Goal: Information Seeking & Learning: Learn about a topic

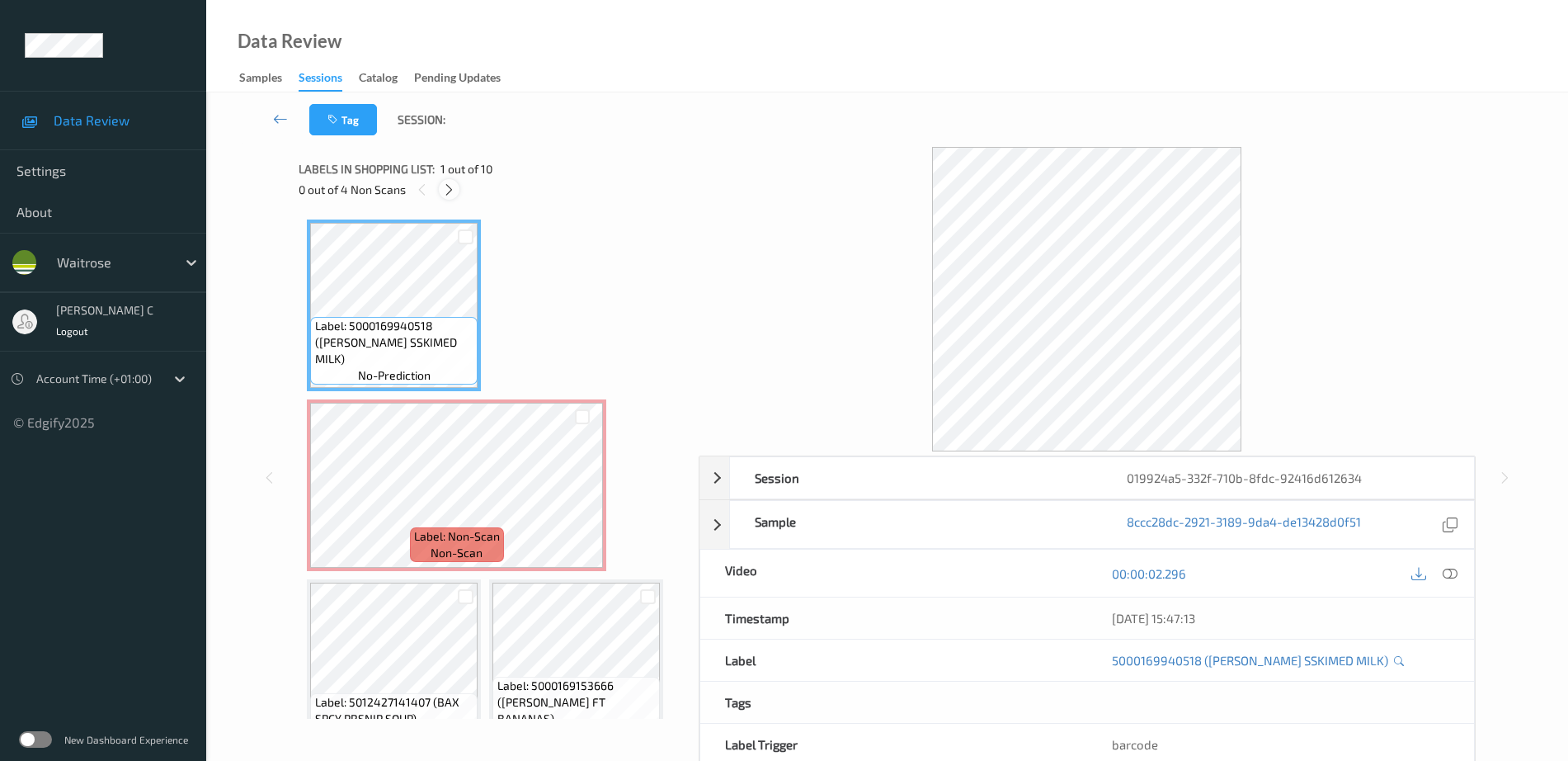
click at [443, 187] on icon at bounding box center [448, 189] width 14 height 15
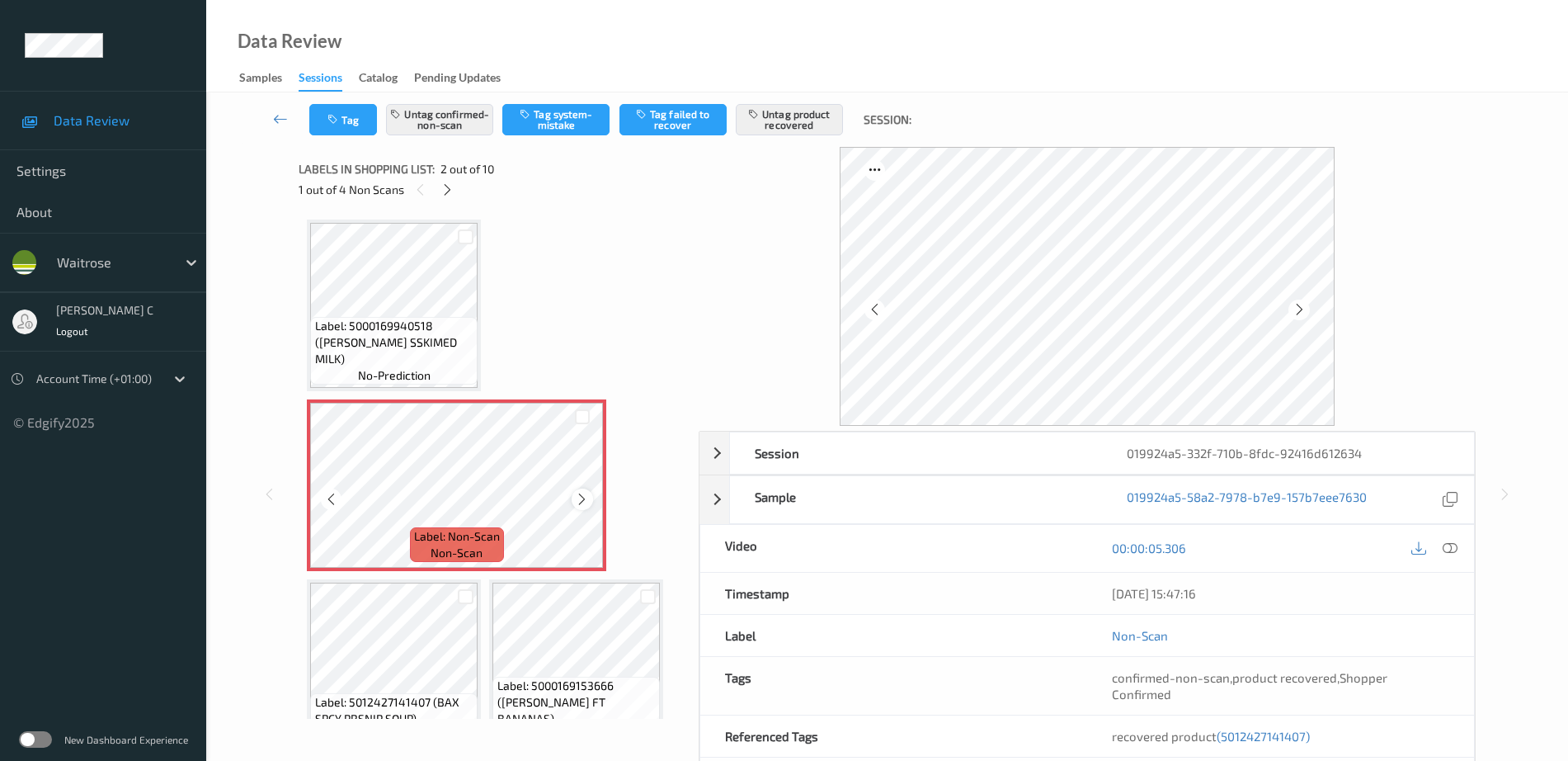
click at [578, 498] on icon at bounding box center [581, 499] width 14 height 15
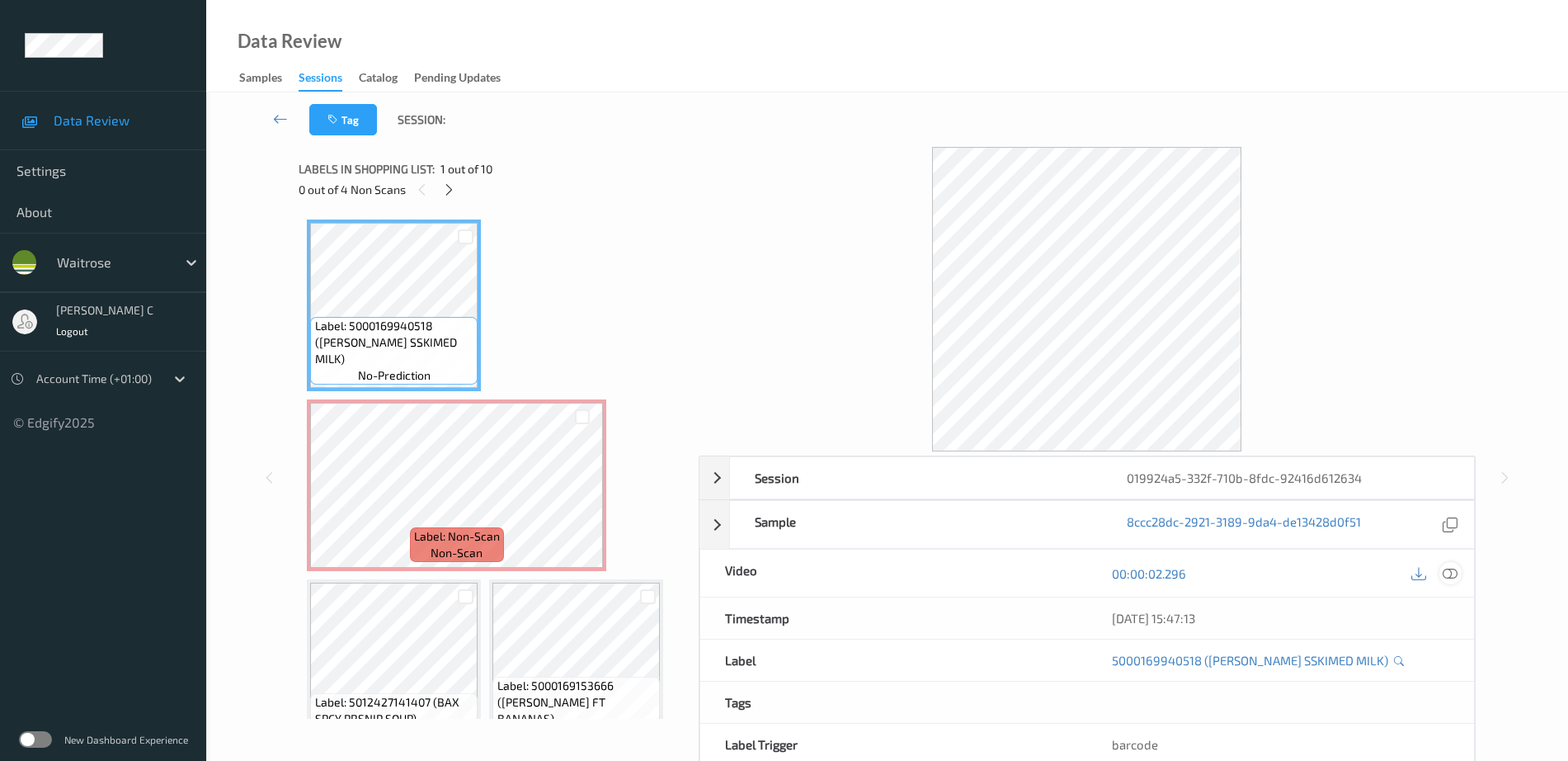
click at [1456, 574] on icon at bounding box center [1450, 573] width 15 height 15
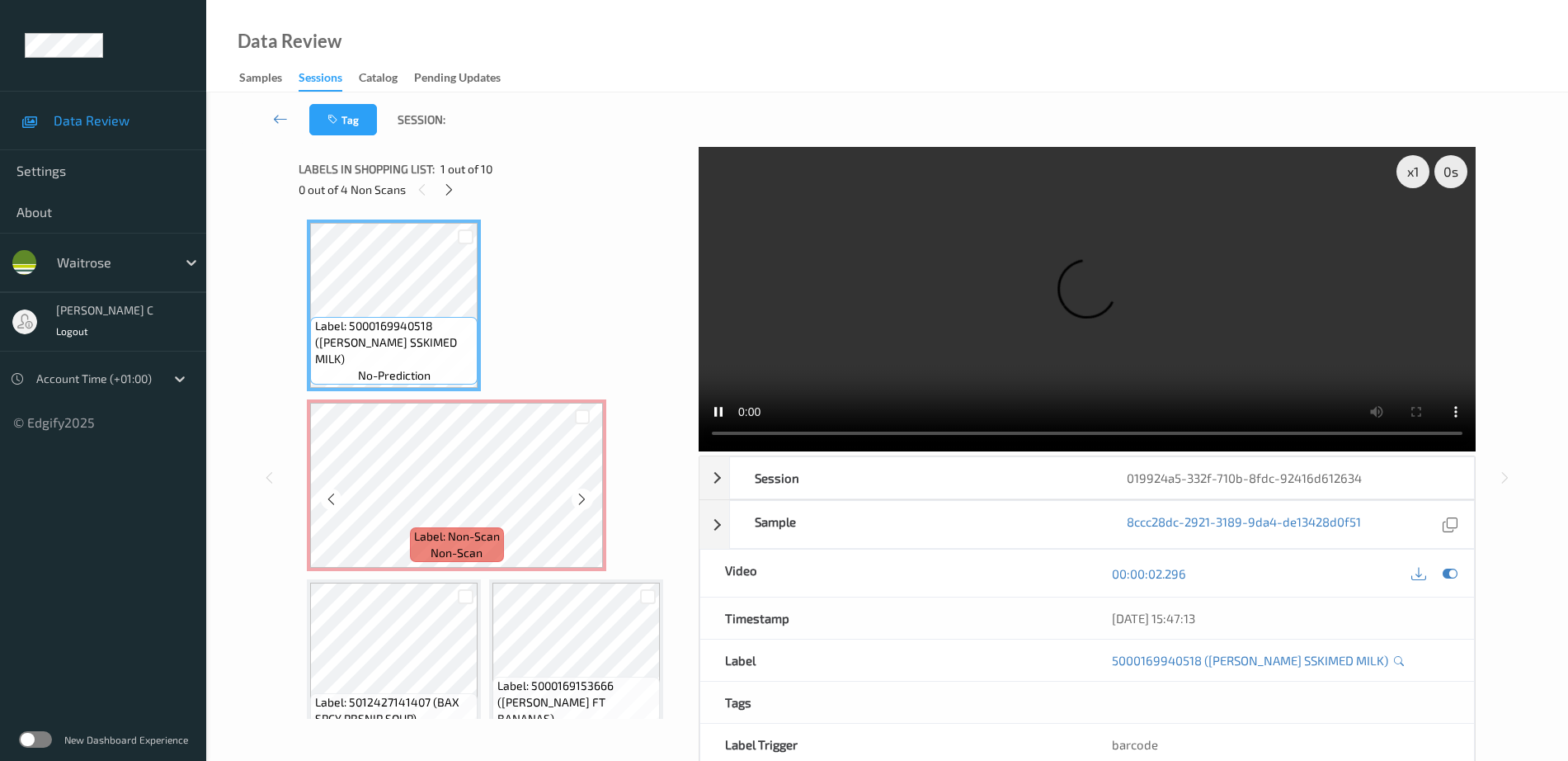
scroll to position [103, 0]
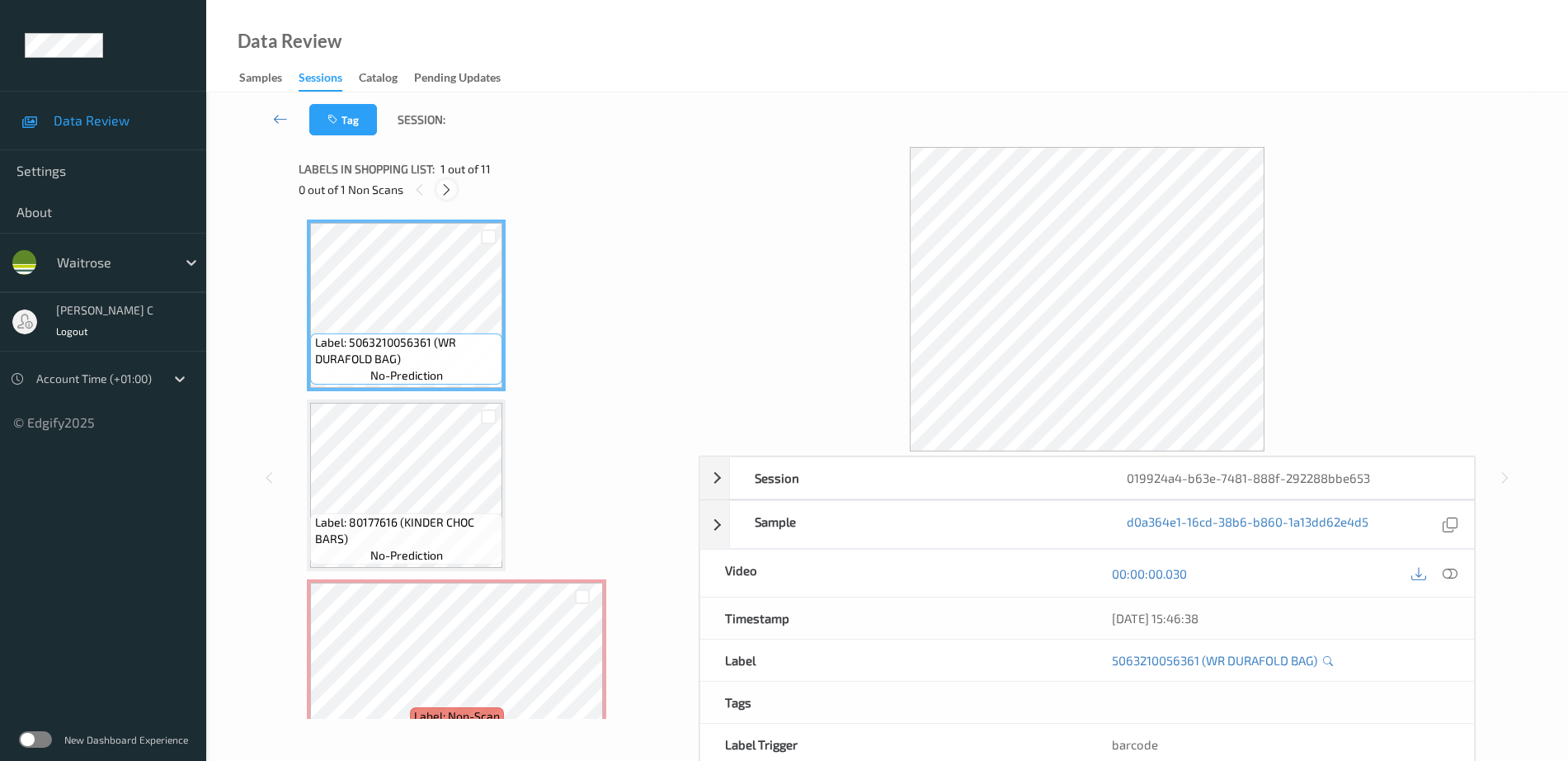
click at [447, 190] on icon at bounding box center [446, 189] width 14 height 15
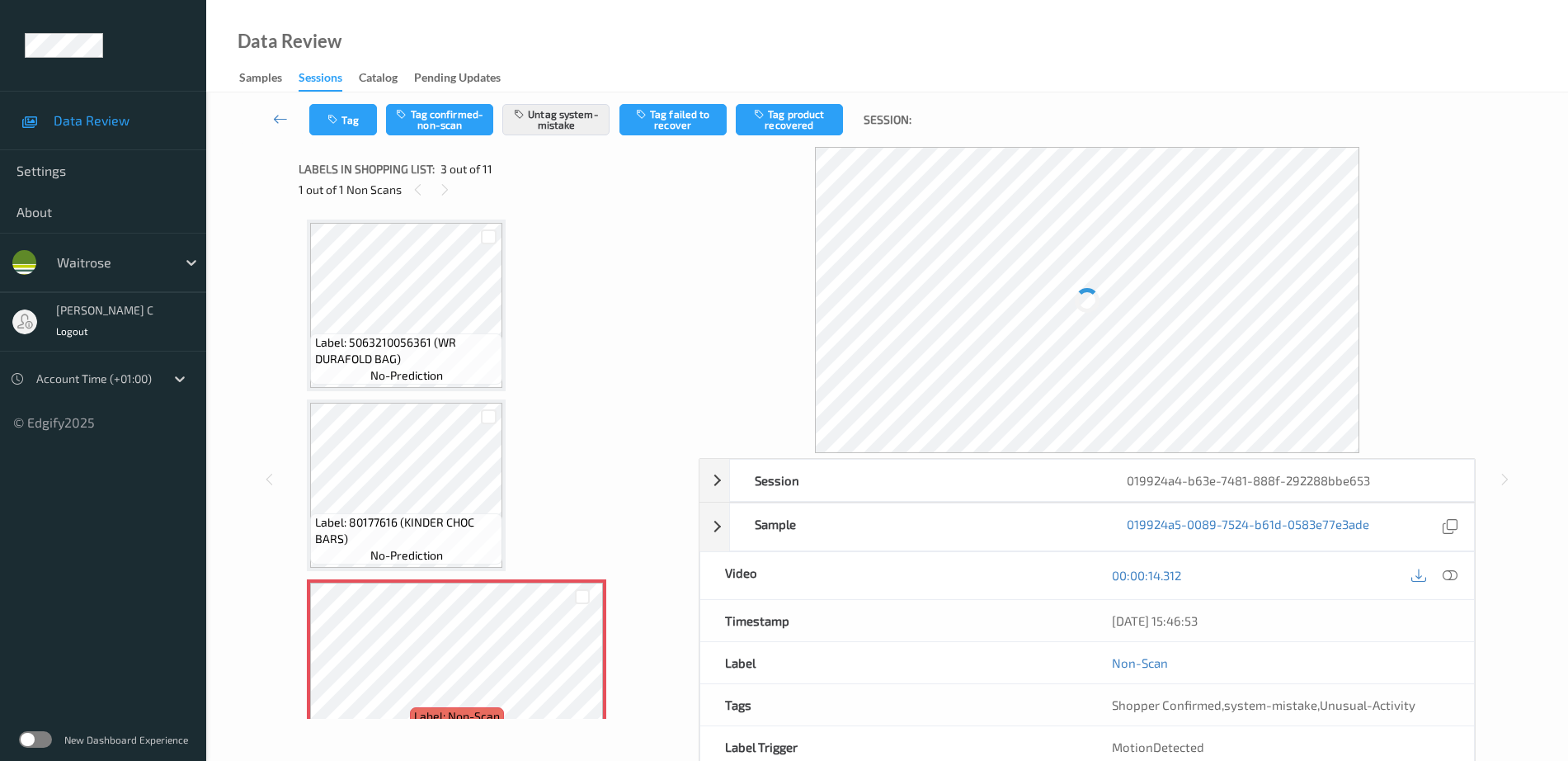
scroll to position [188, 0]
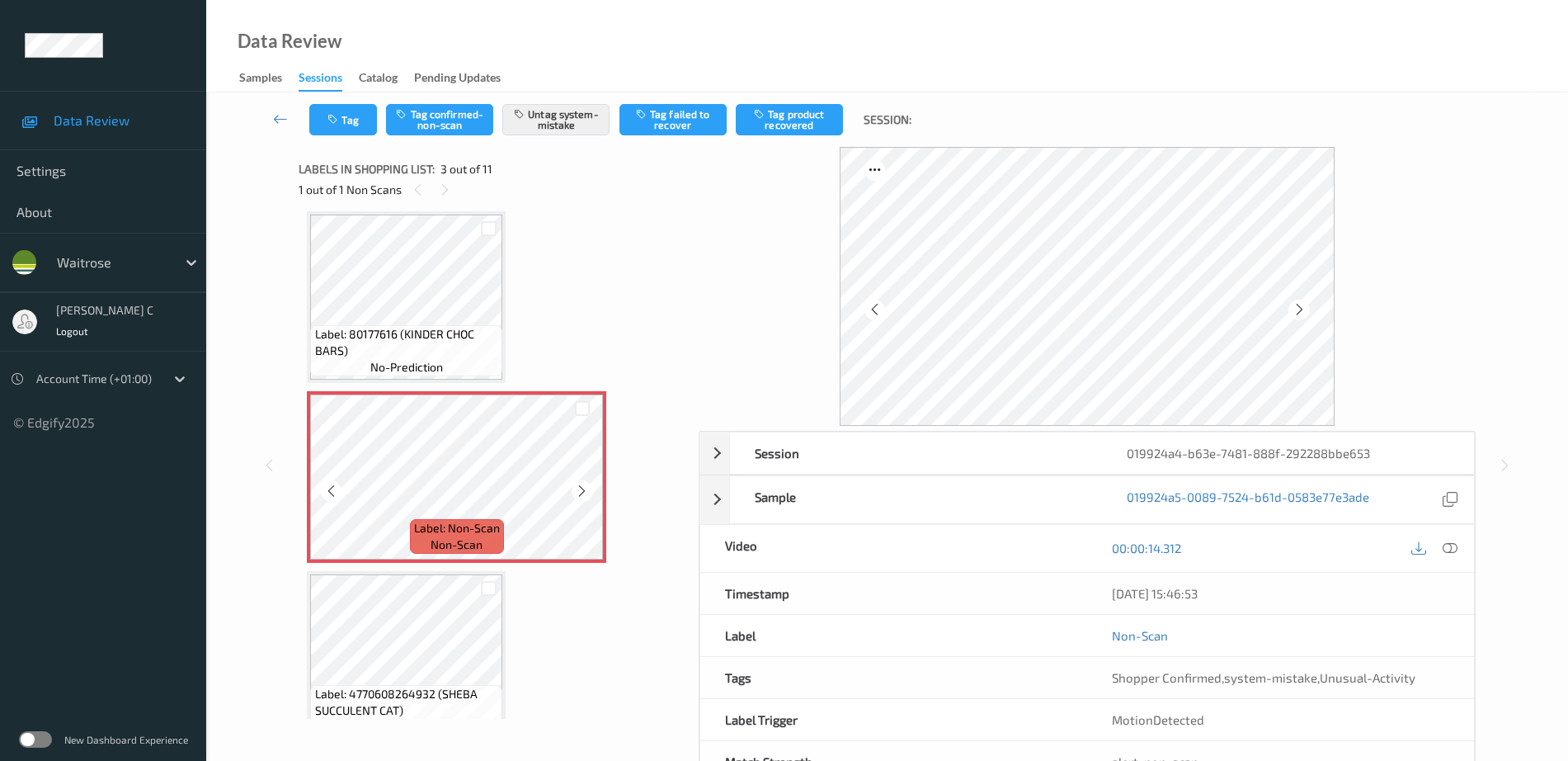
click at [587, 500] on div at bounding box center [581, 490] width 21 height 21
click at [582, 485] on icon at bounding box center [581, 491] width 14 height 15
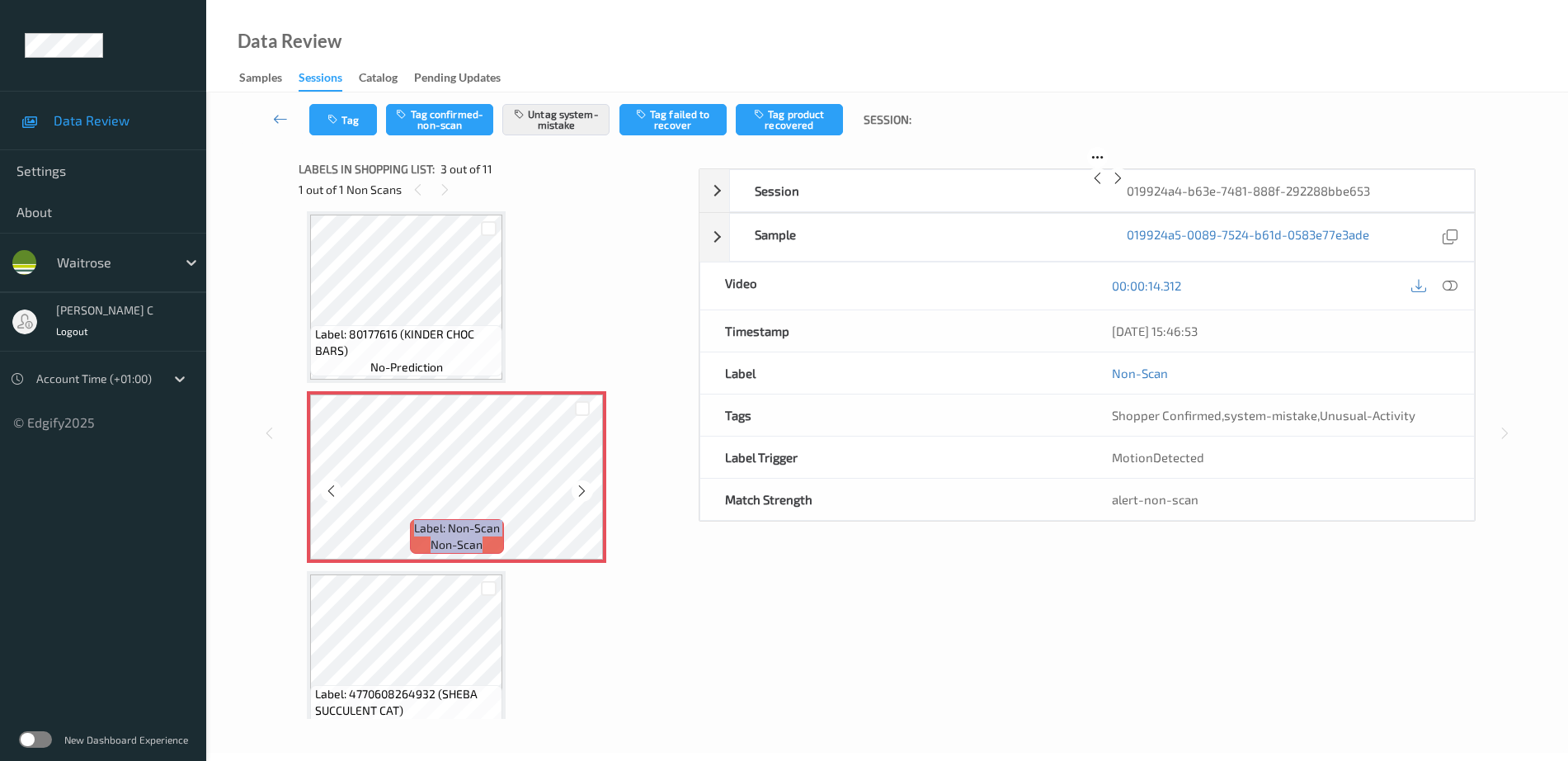
click at [582, 485] on icon at bounding box center [581, 491] width 14 height 15
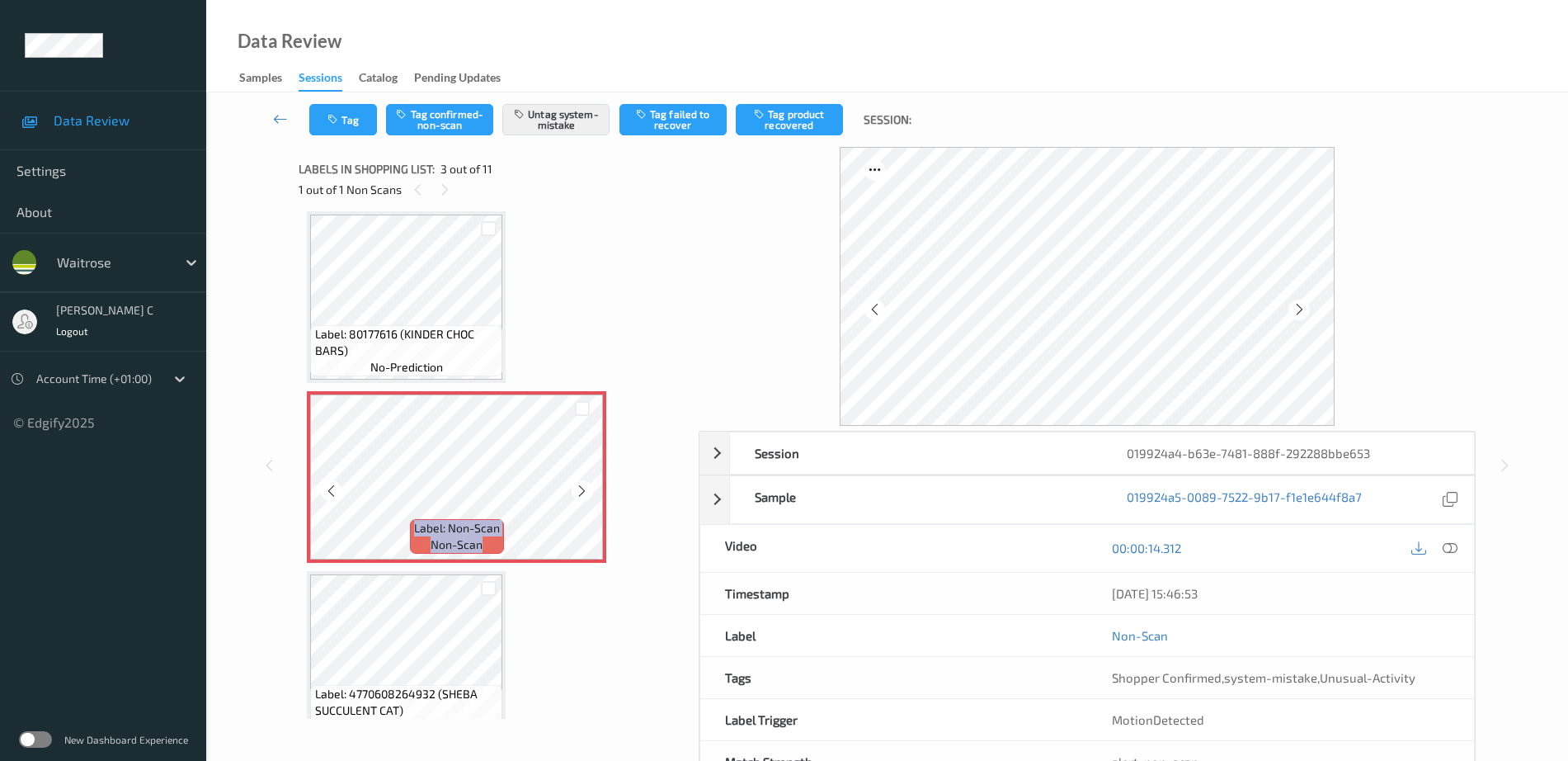
click at [582, 485] on icon at bounding box center [581, 491] width 14 height 15
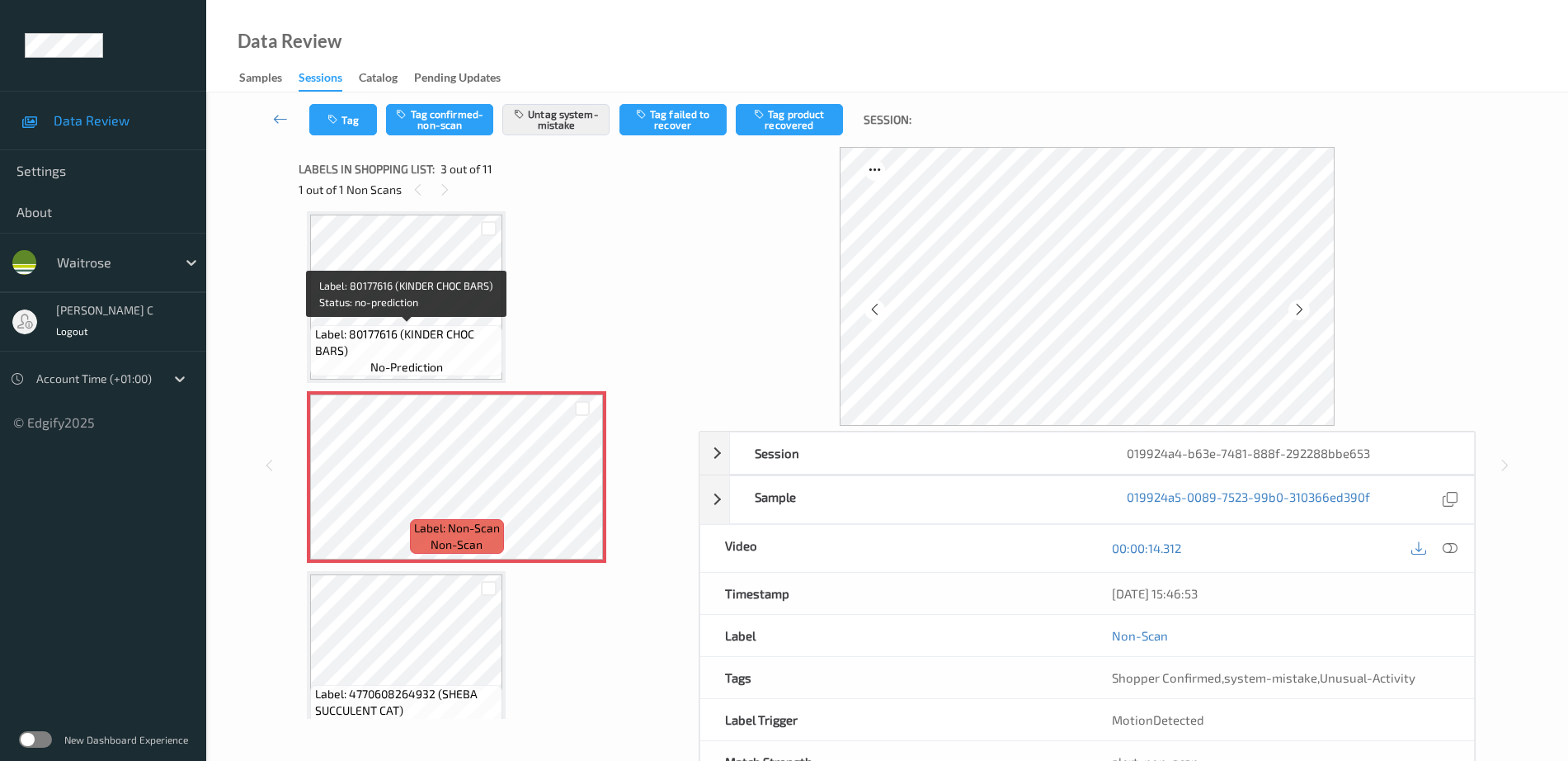
click at [379, 329] on span "Label: 80177616 (KINDER CHOC BARS)" at bounding box center [407, 342] width 184 height 33
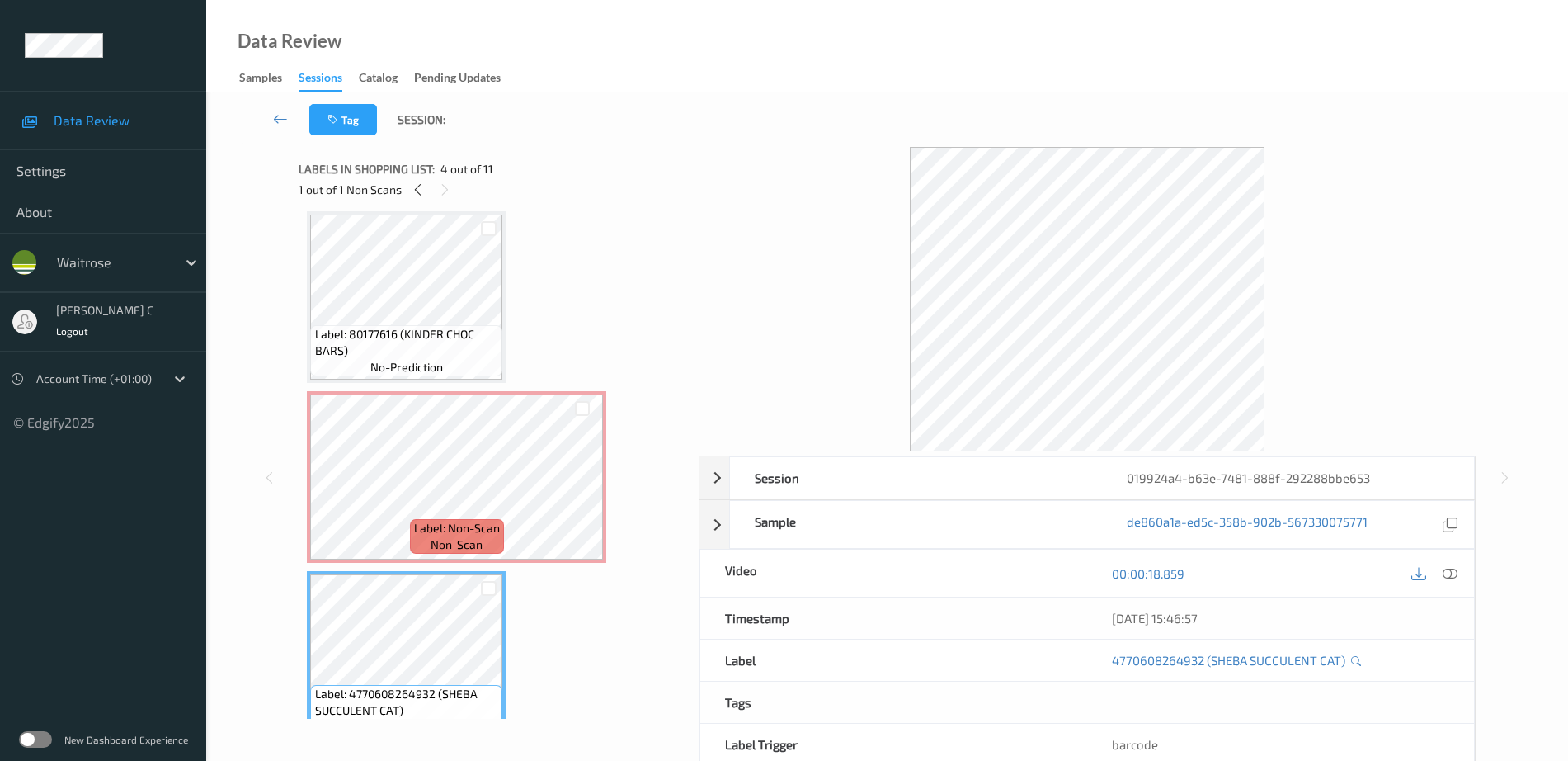
click at [384, 345] on span "Label: 80177616 (KINDER CHOC BARS)" at bounding box center [407, 342] width 184 height 33
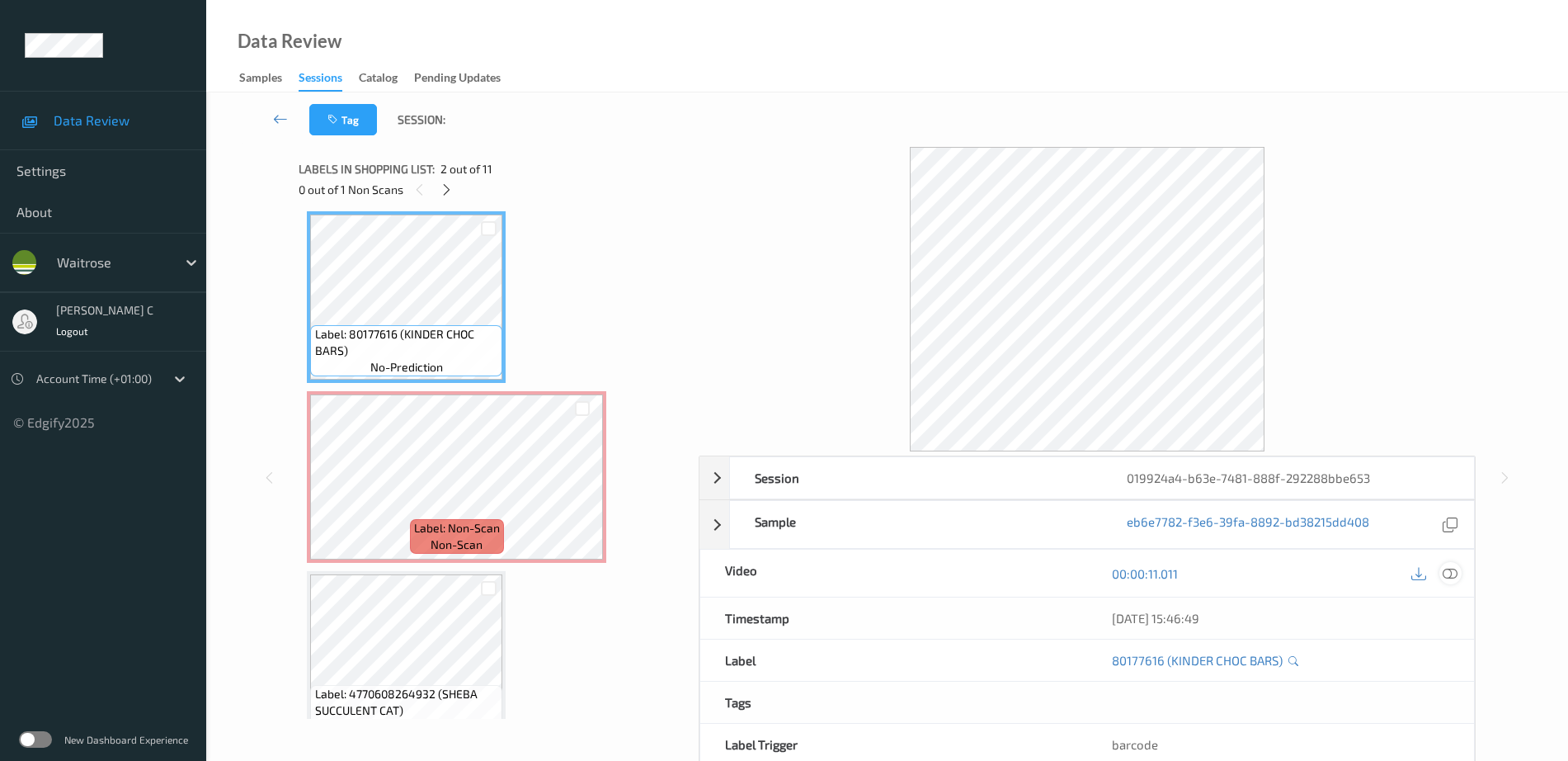
click at [1452, 574] on icon at bounding box center [1450, 573] width 15 height 15
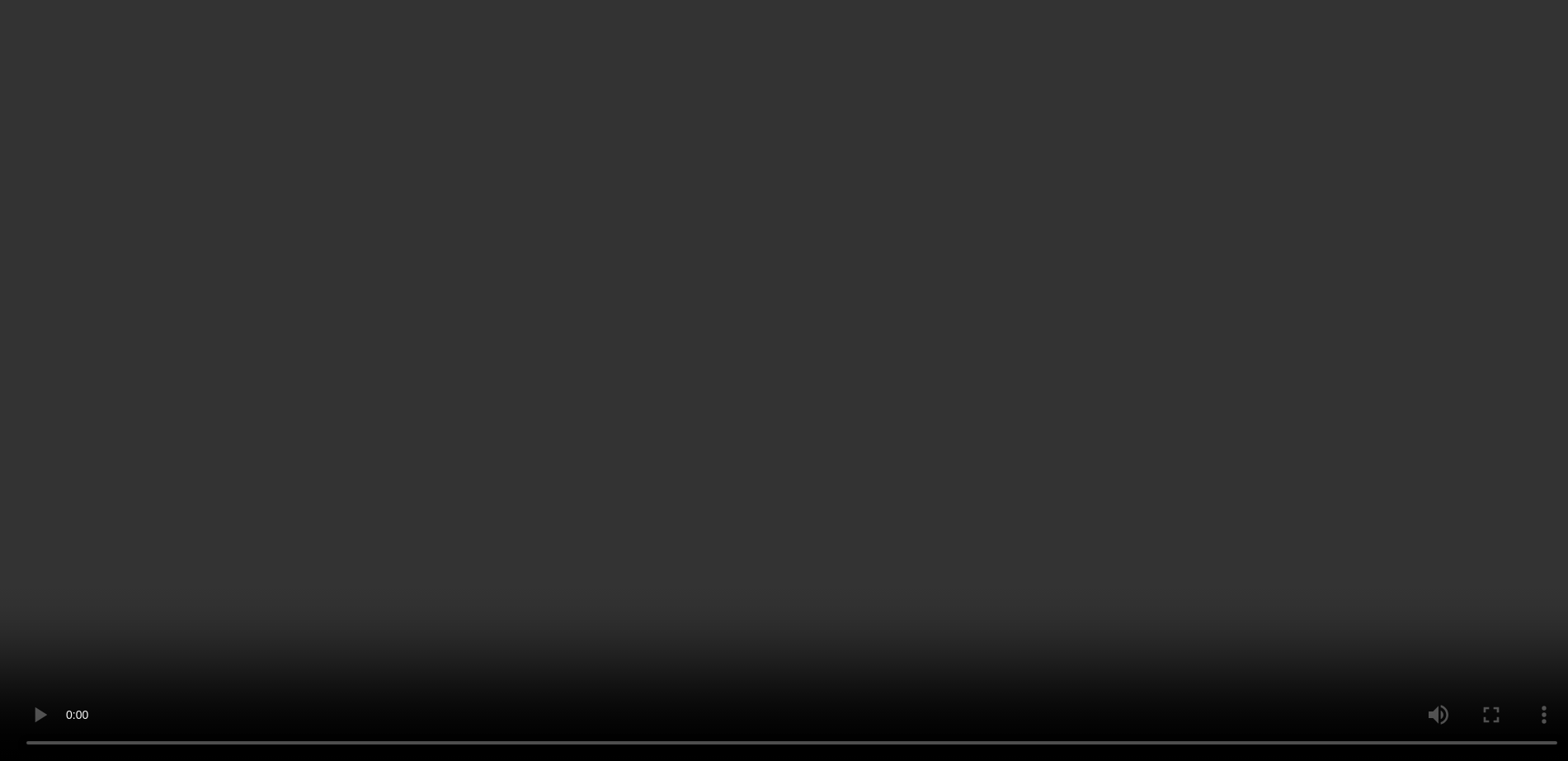
scroll to position [394, 0]
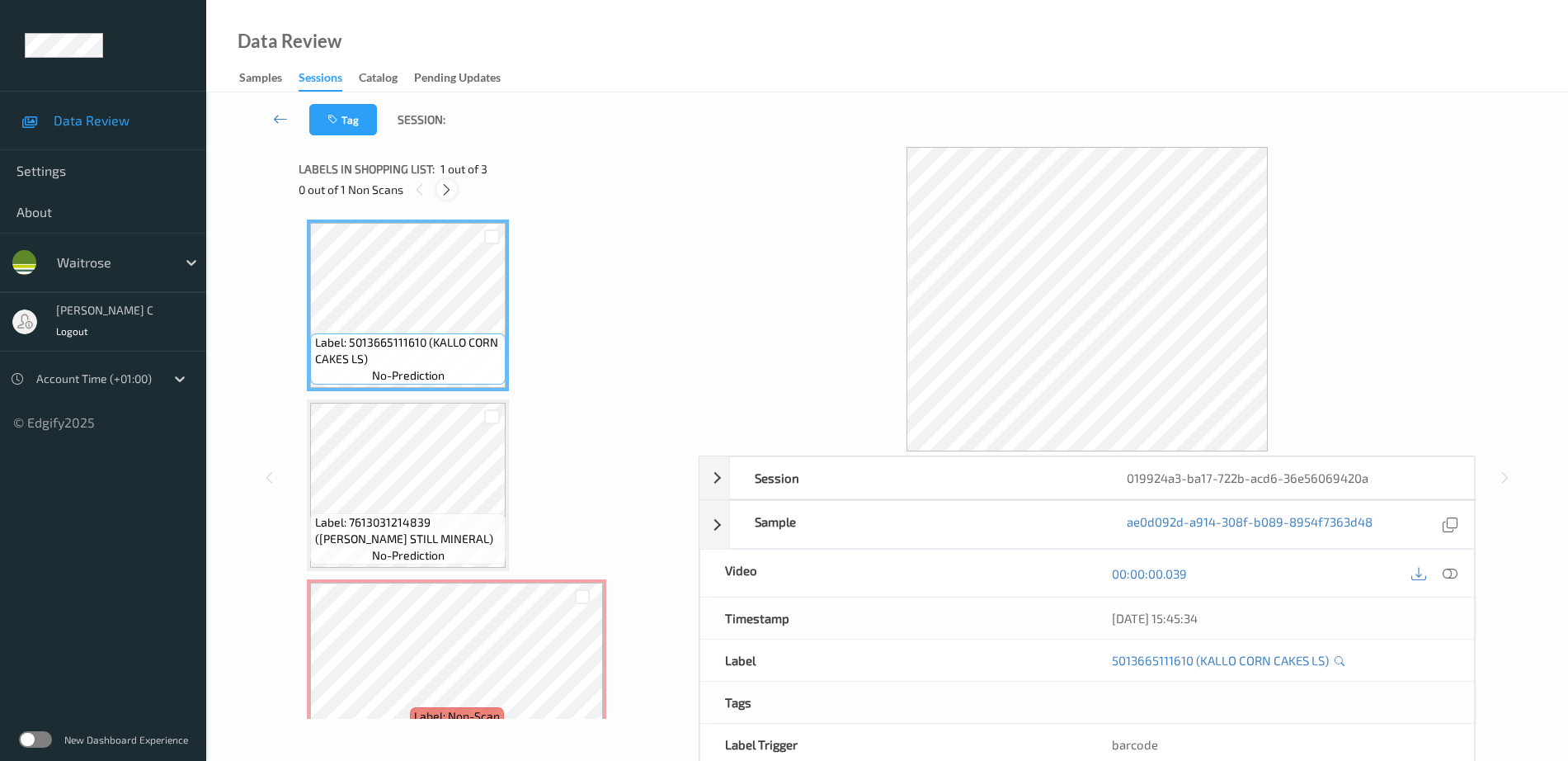
click at [451, 192] on icon at bounding box center [446, 189] width 14 height 15
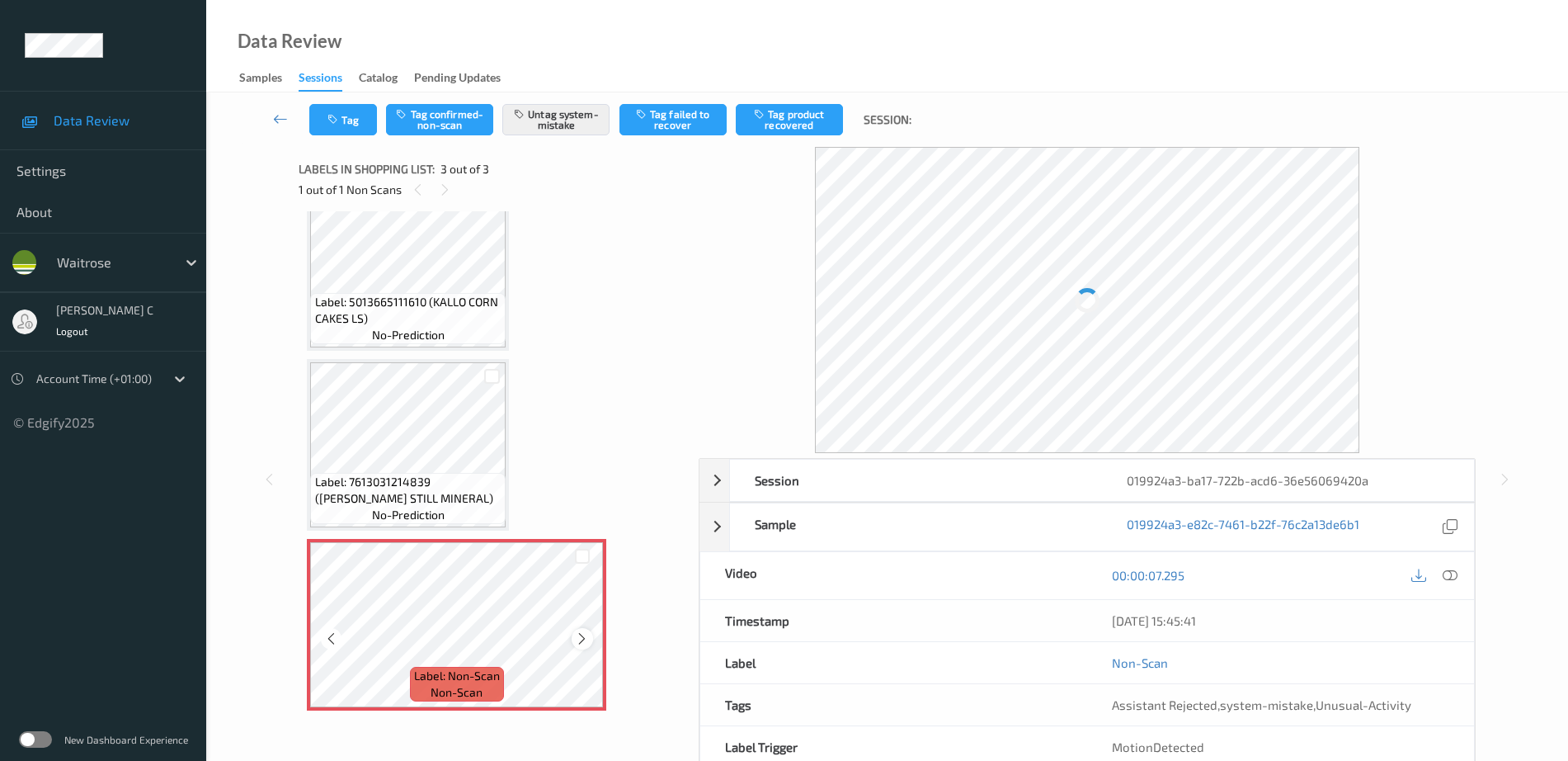
click at [581, 638] on icon at bounding box center [581, 638] width 14 height 15
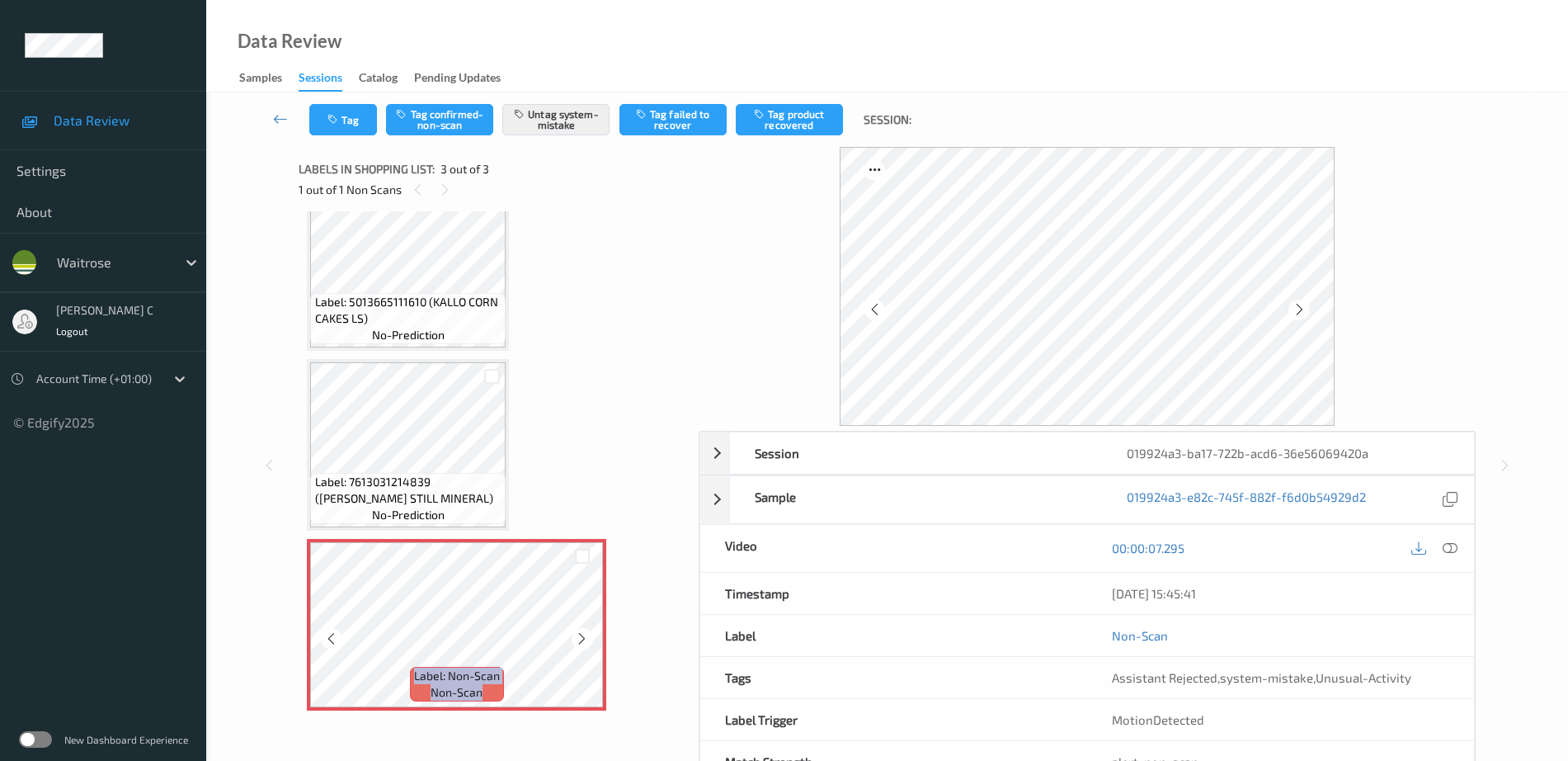
click at [581, 638] on icon at bounding box center [581, 638] width 14 height 15
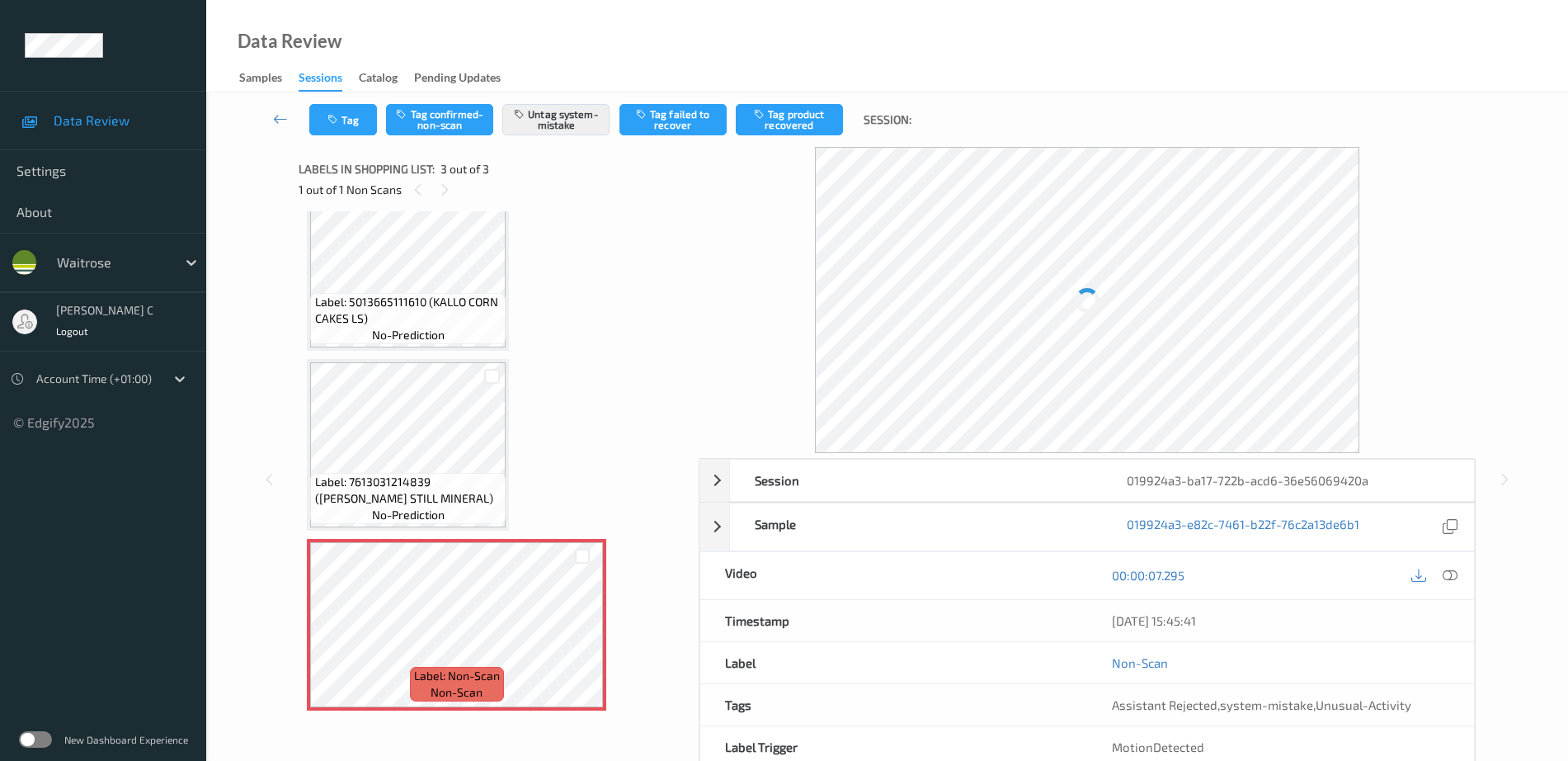
click at [416, 484] on span "Label: 7613031214839 (BUXTON STILL MINERAL)" at bounding box center [409, 490] width 187 height 33
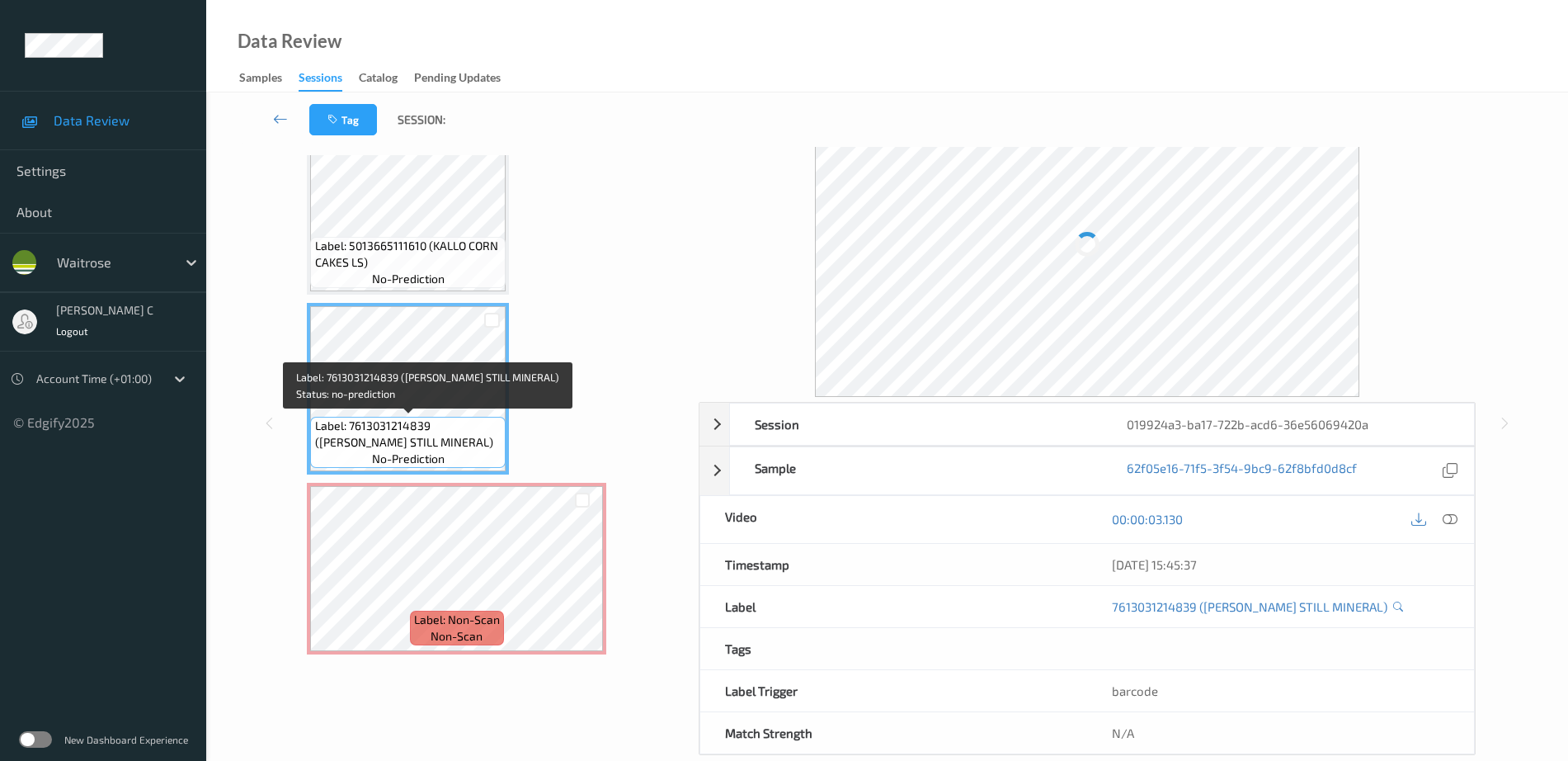
scroll to position [81, 0]
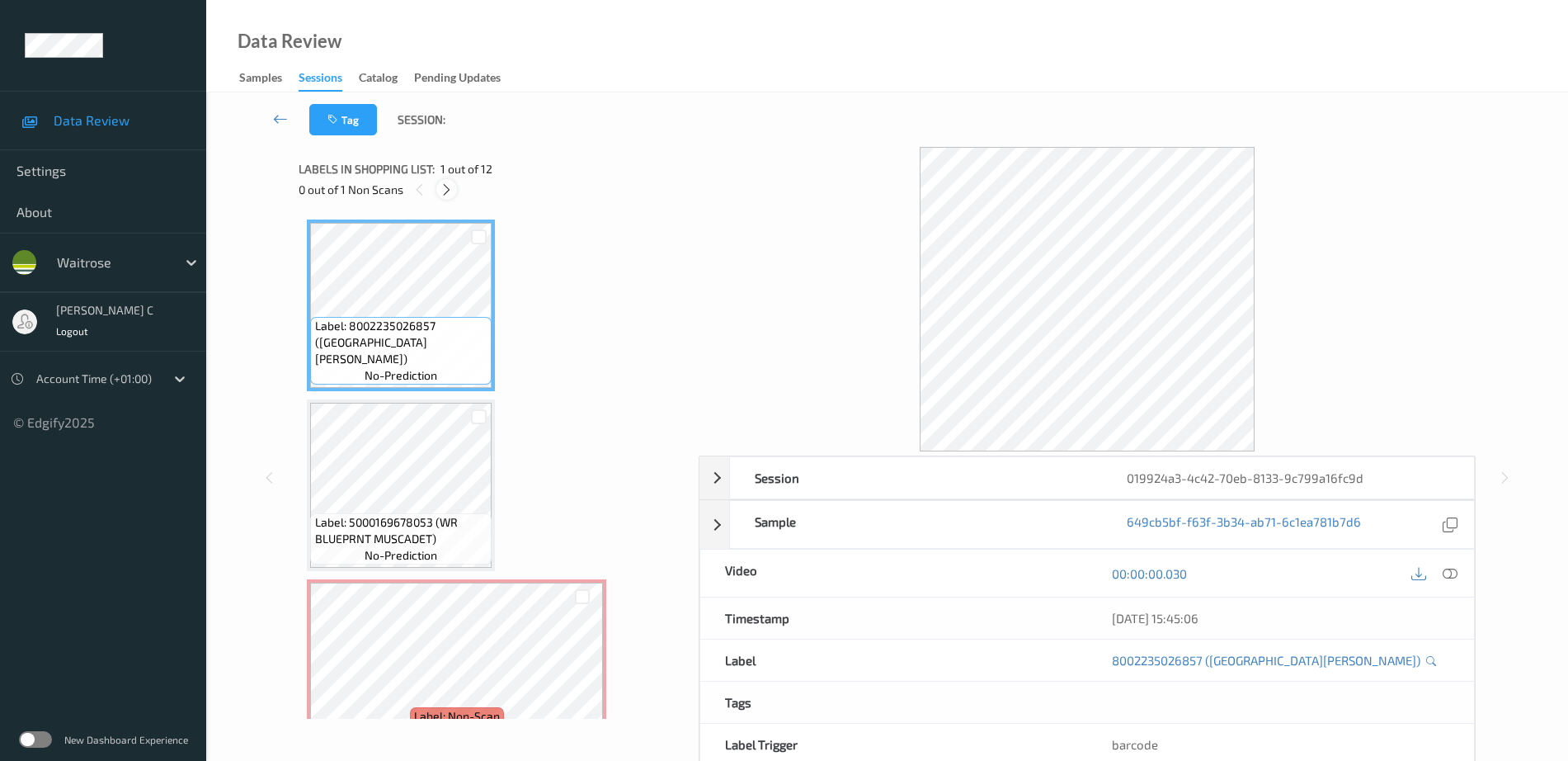
click at [445, 183] on icon at bounding box center [446, 189] width 14 height 15
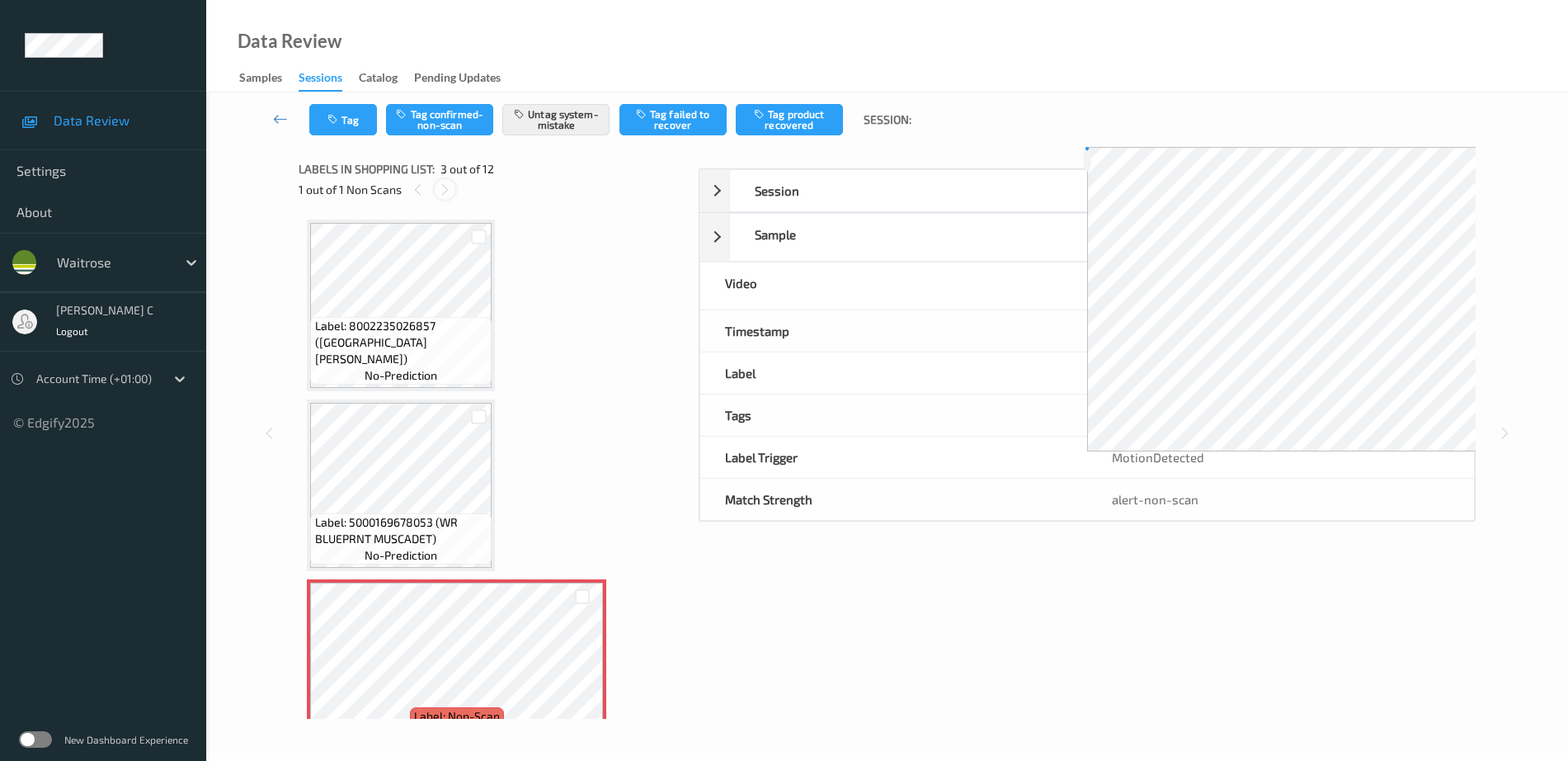
scroll to position [188, 0]
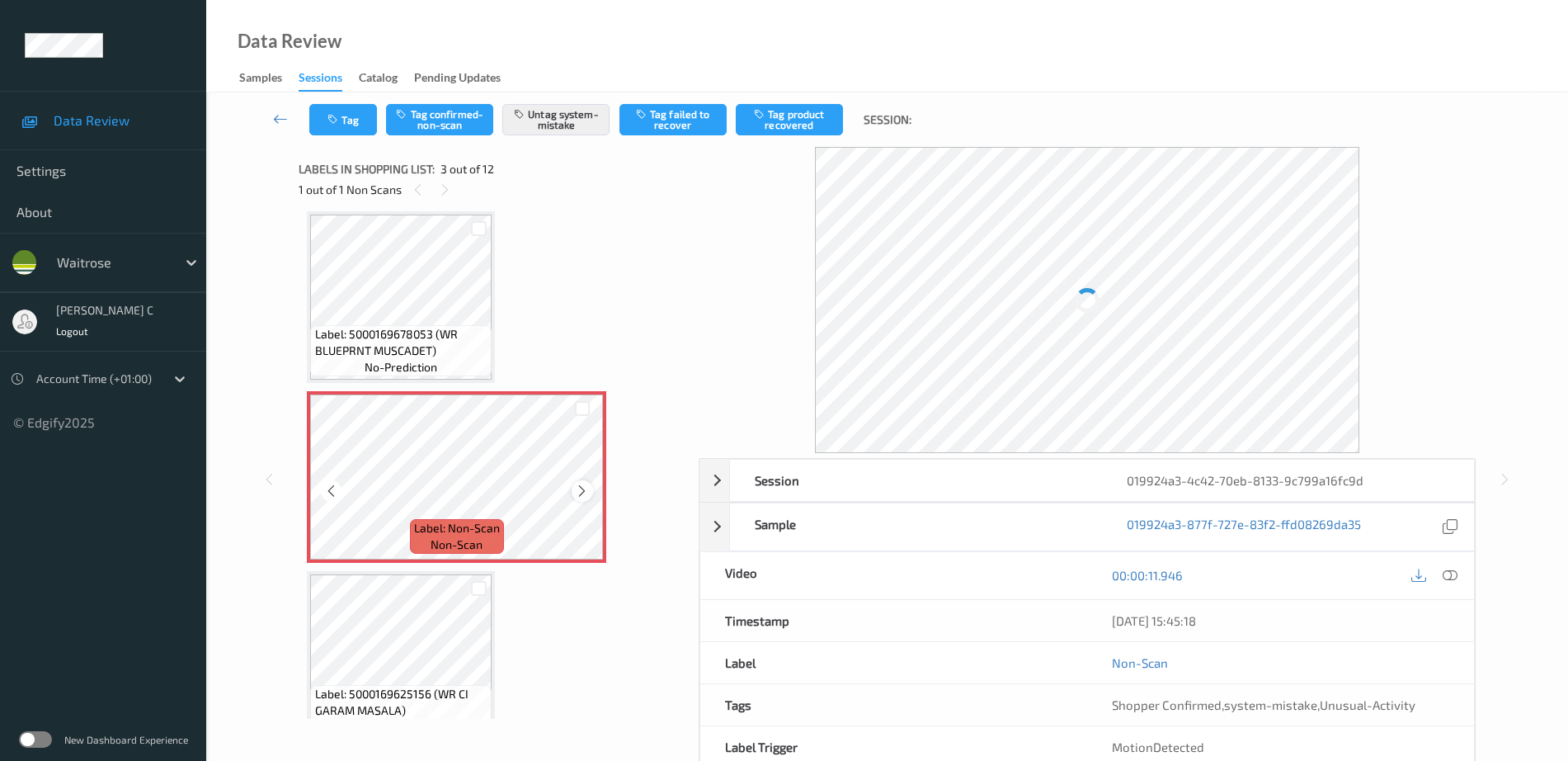
click at [582, 488] on icon at bounding box center [581, 491] width 14 height 15
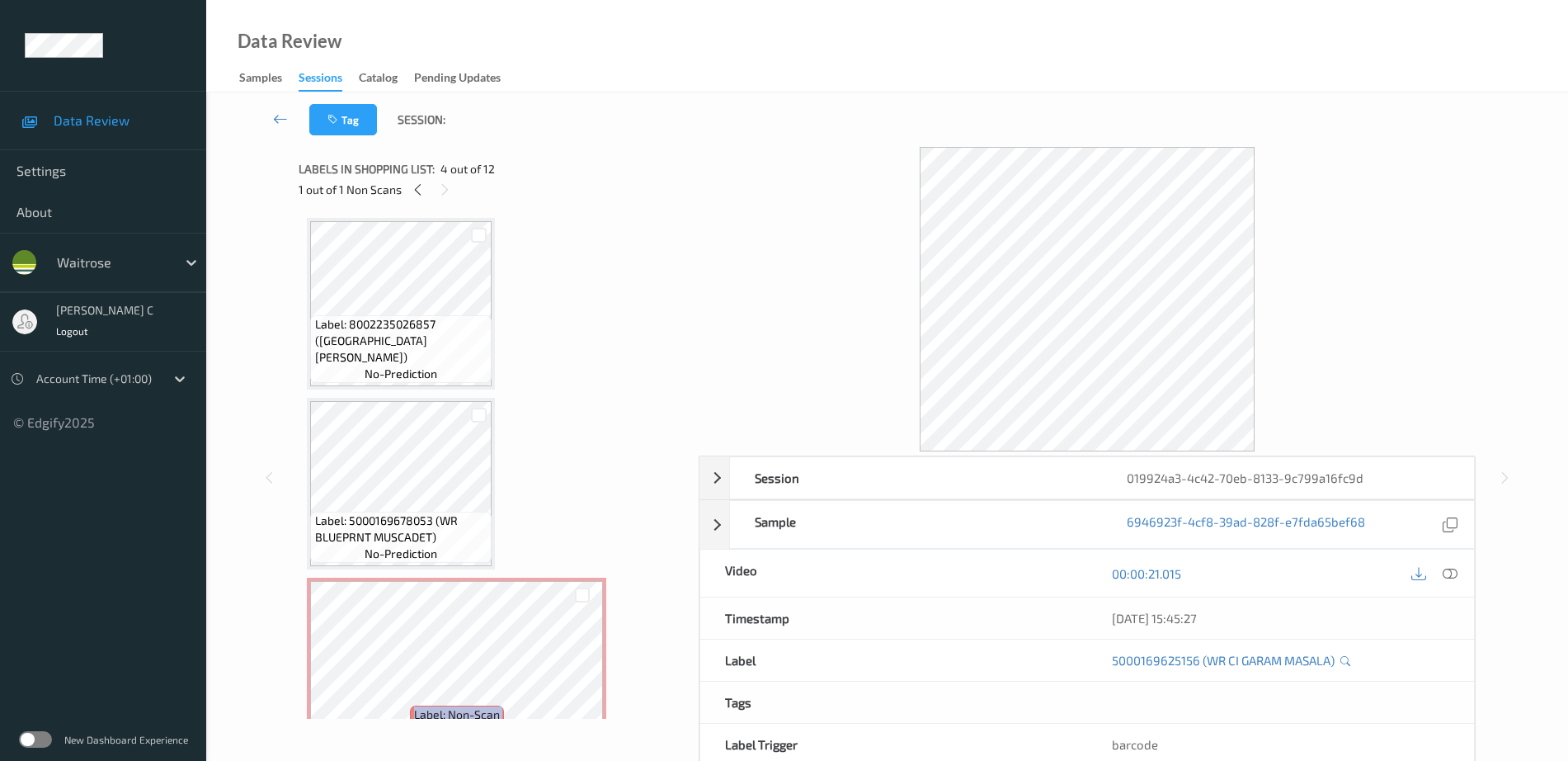
scroll to position [0, 0]
click at [442, 353] on span "Label: 8002235026857 (SAN LEO PROSECCO)" at bounding box center [401, 342] width 173 height 49
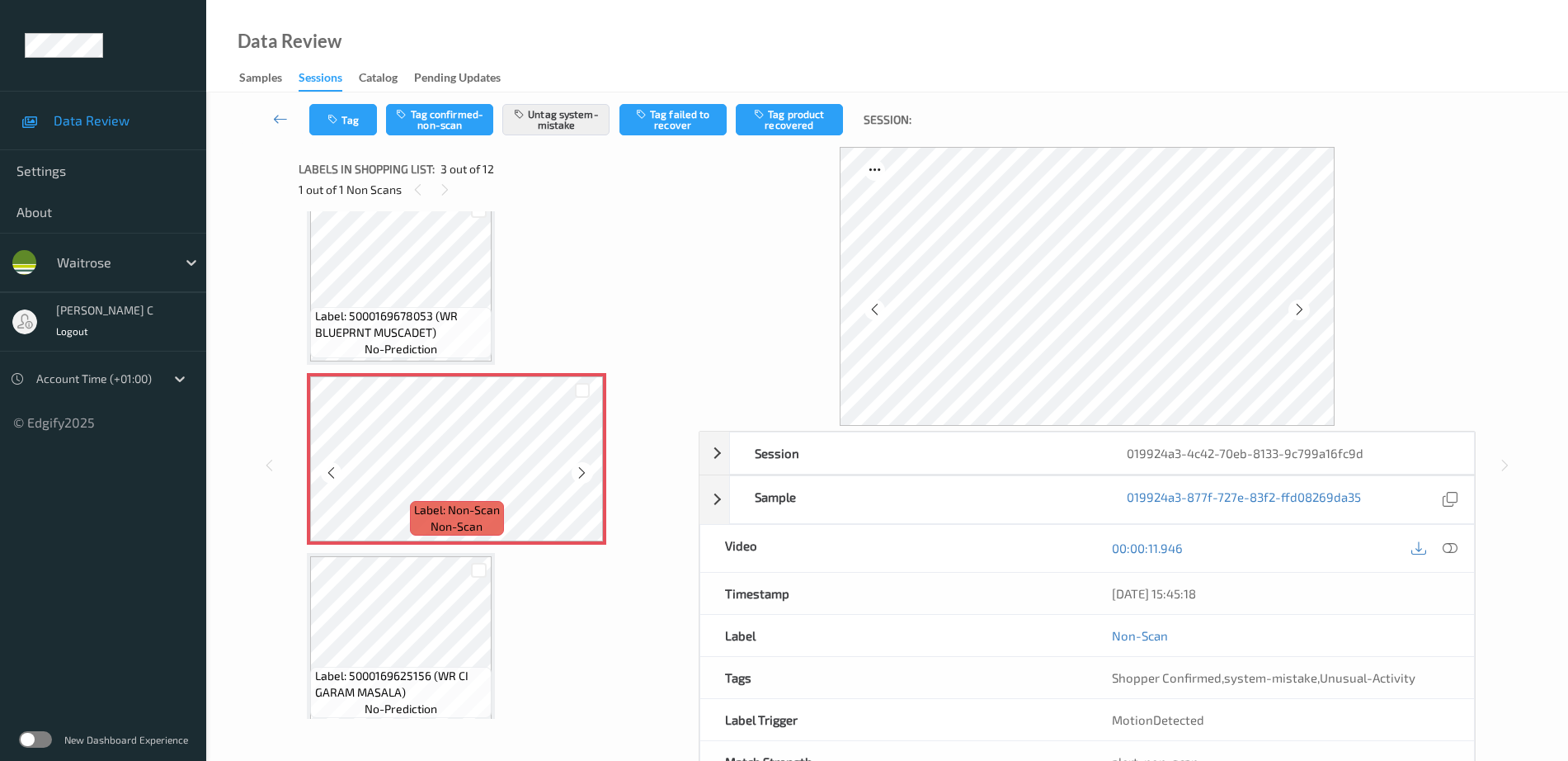
scroll to position [413, 0]
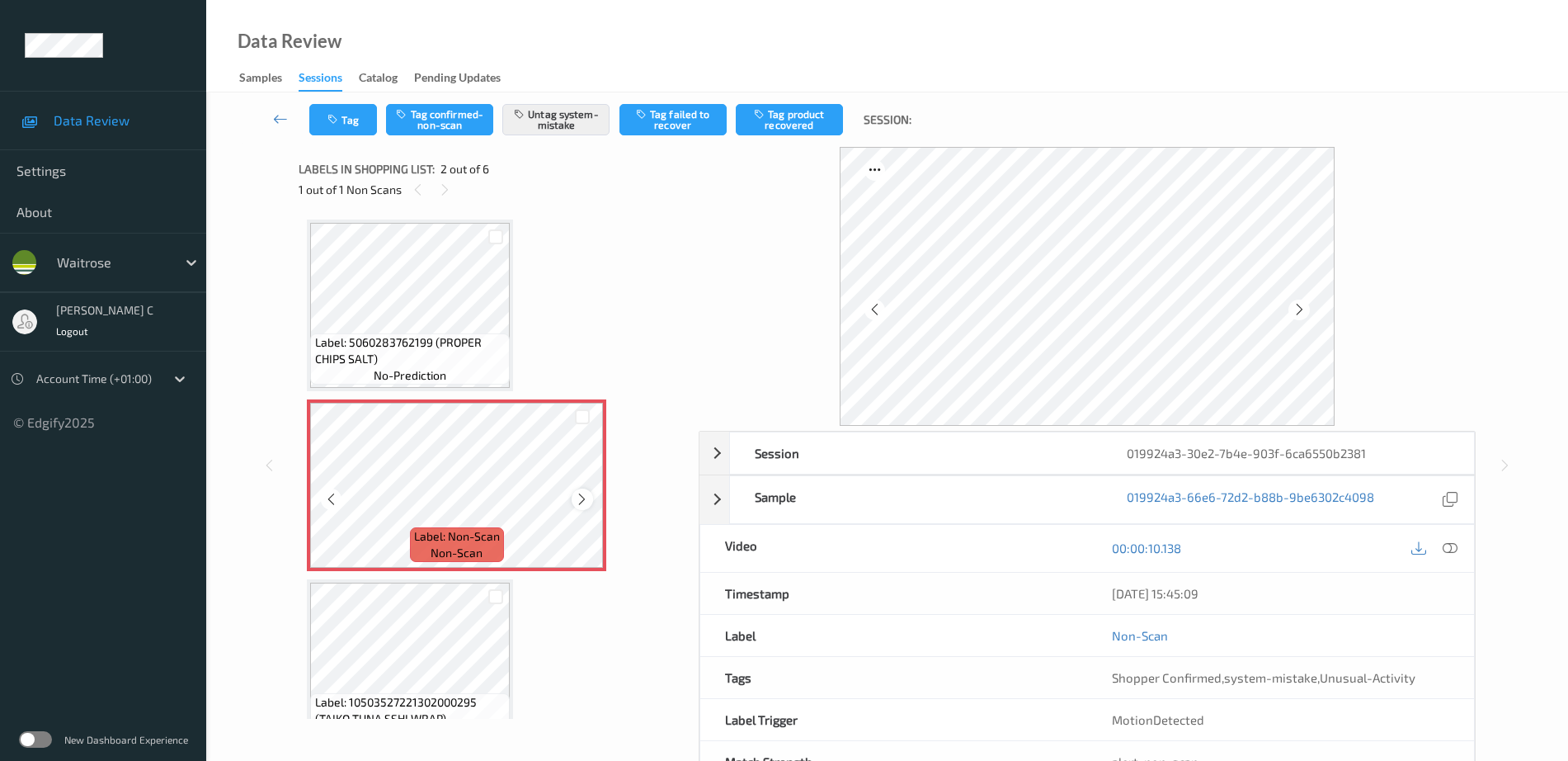
click at [587, 502] on icon at bounding box center [581, 499] width 14 height 15
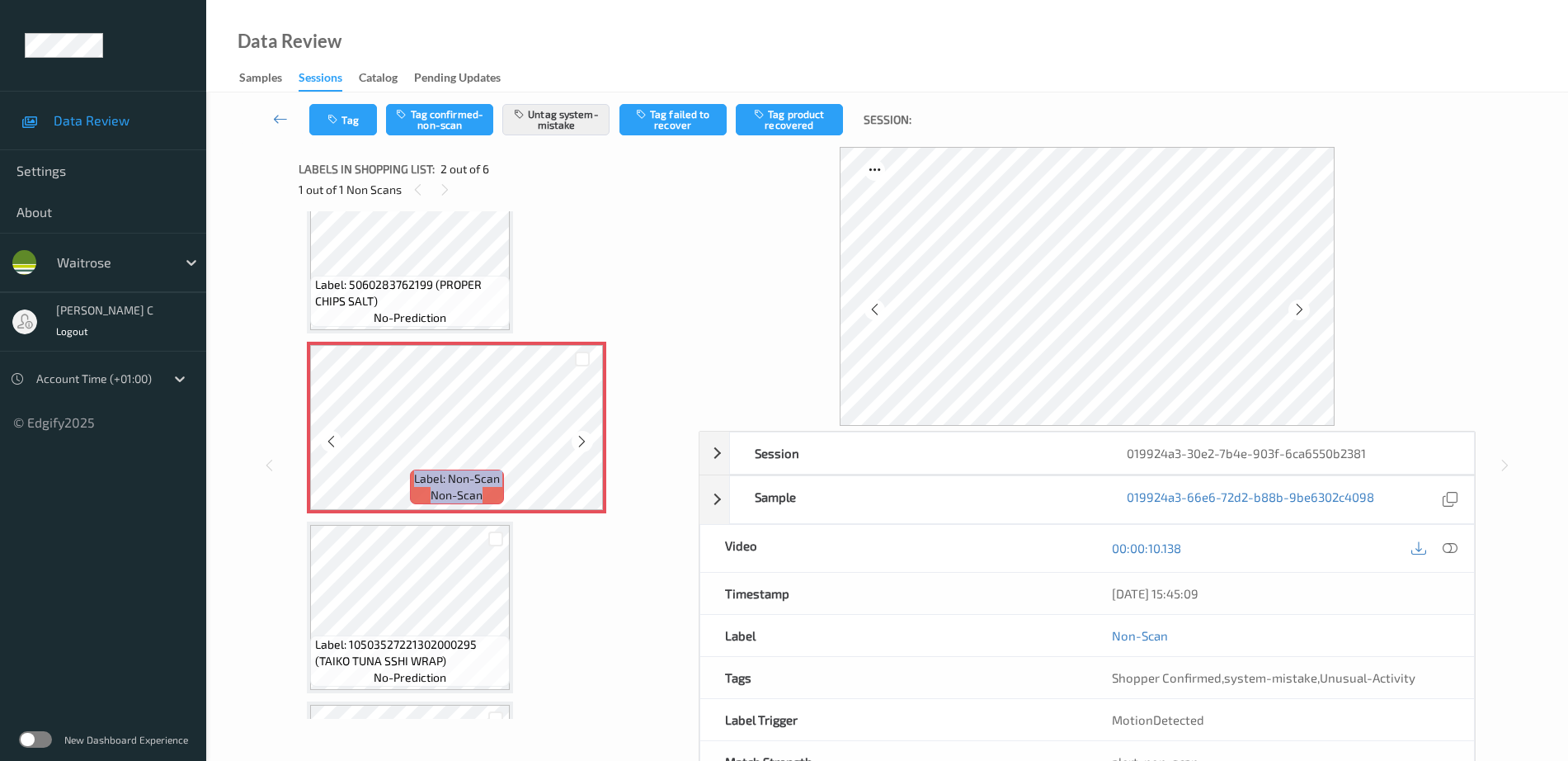
scroll to position [103, 0]
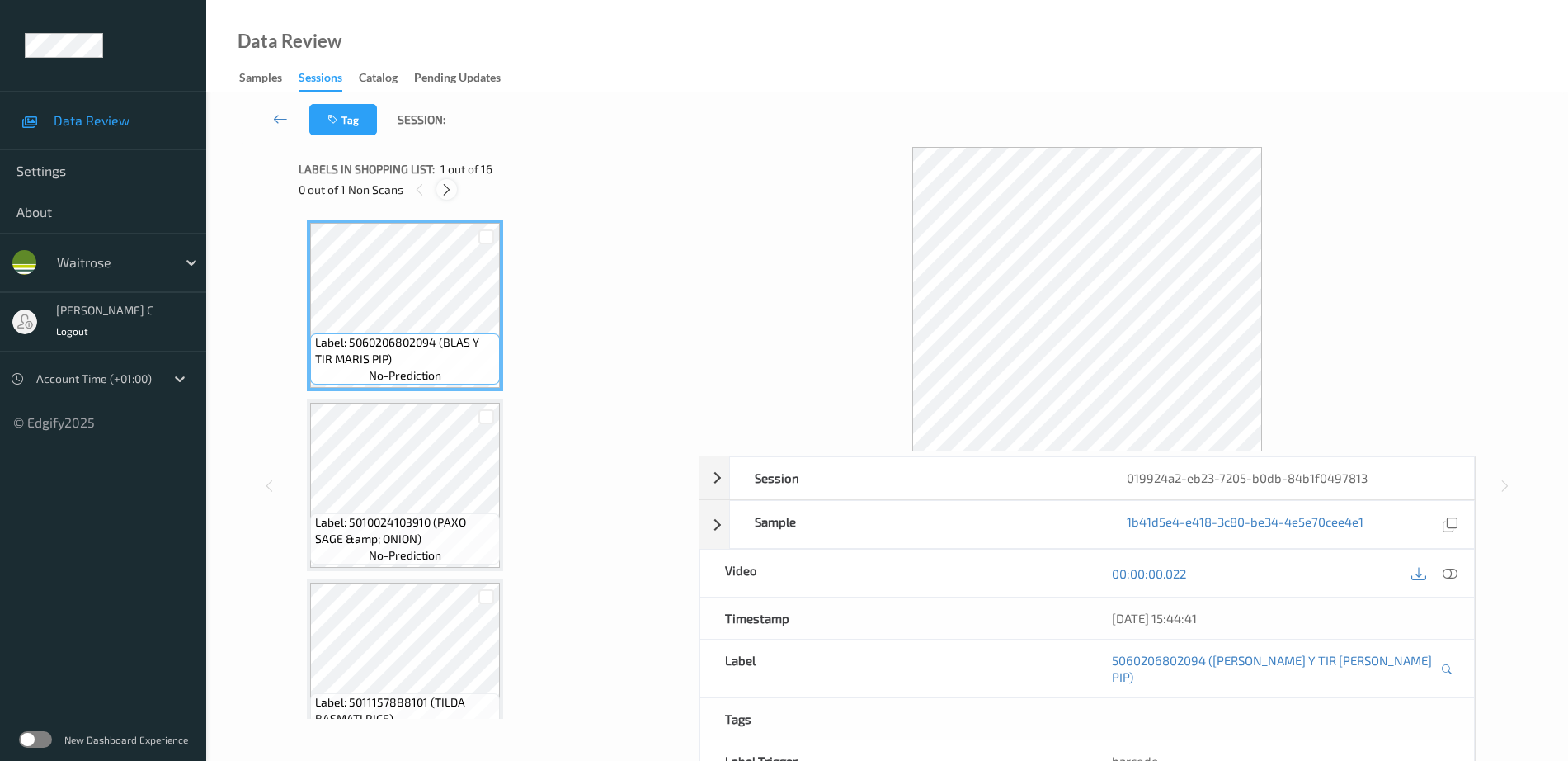
click at [448, 190] on icon at bounding box center [446, 189] width 14 height 15
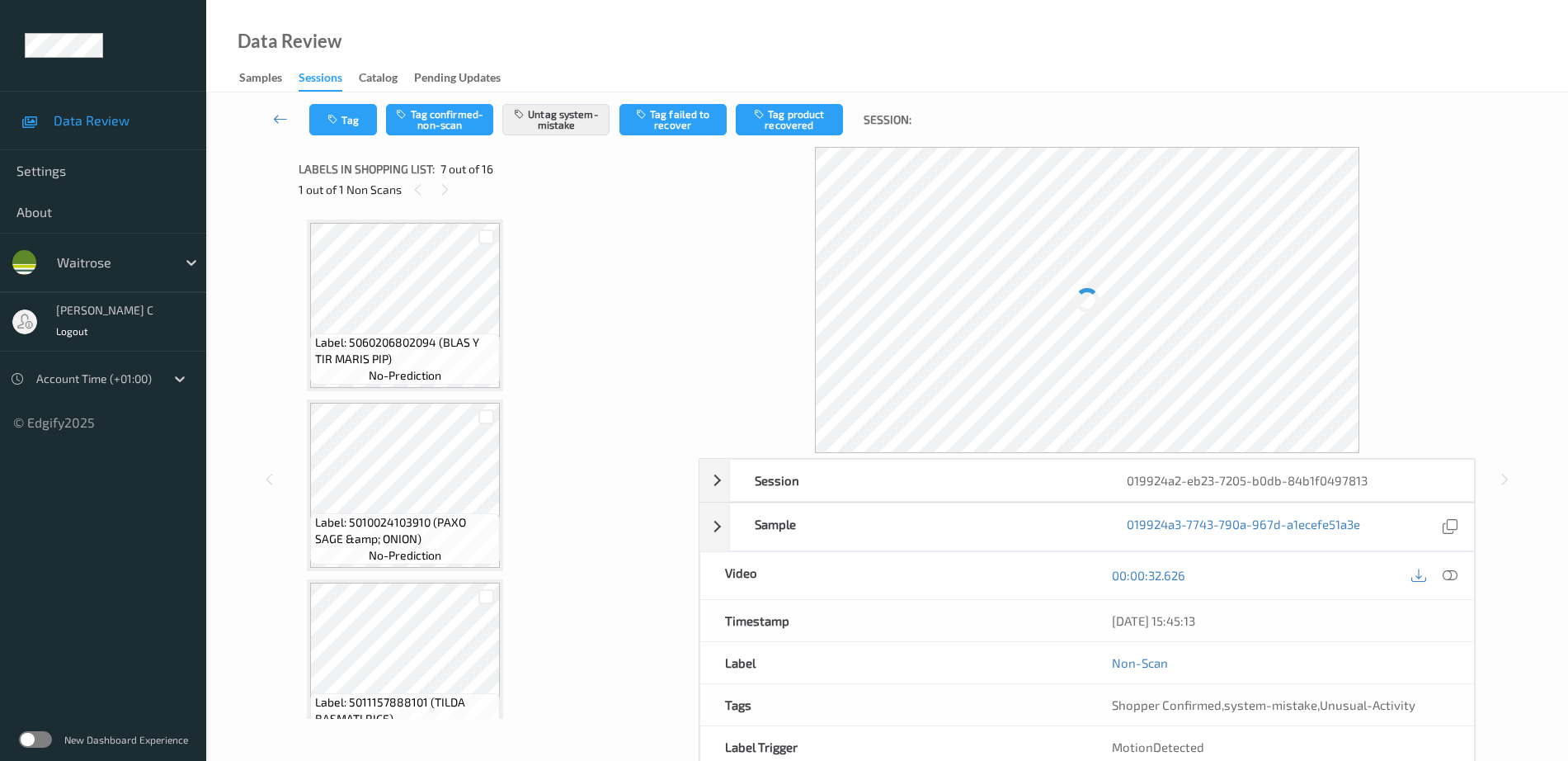
scroll to position [907, 0]
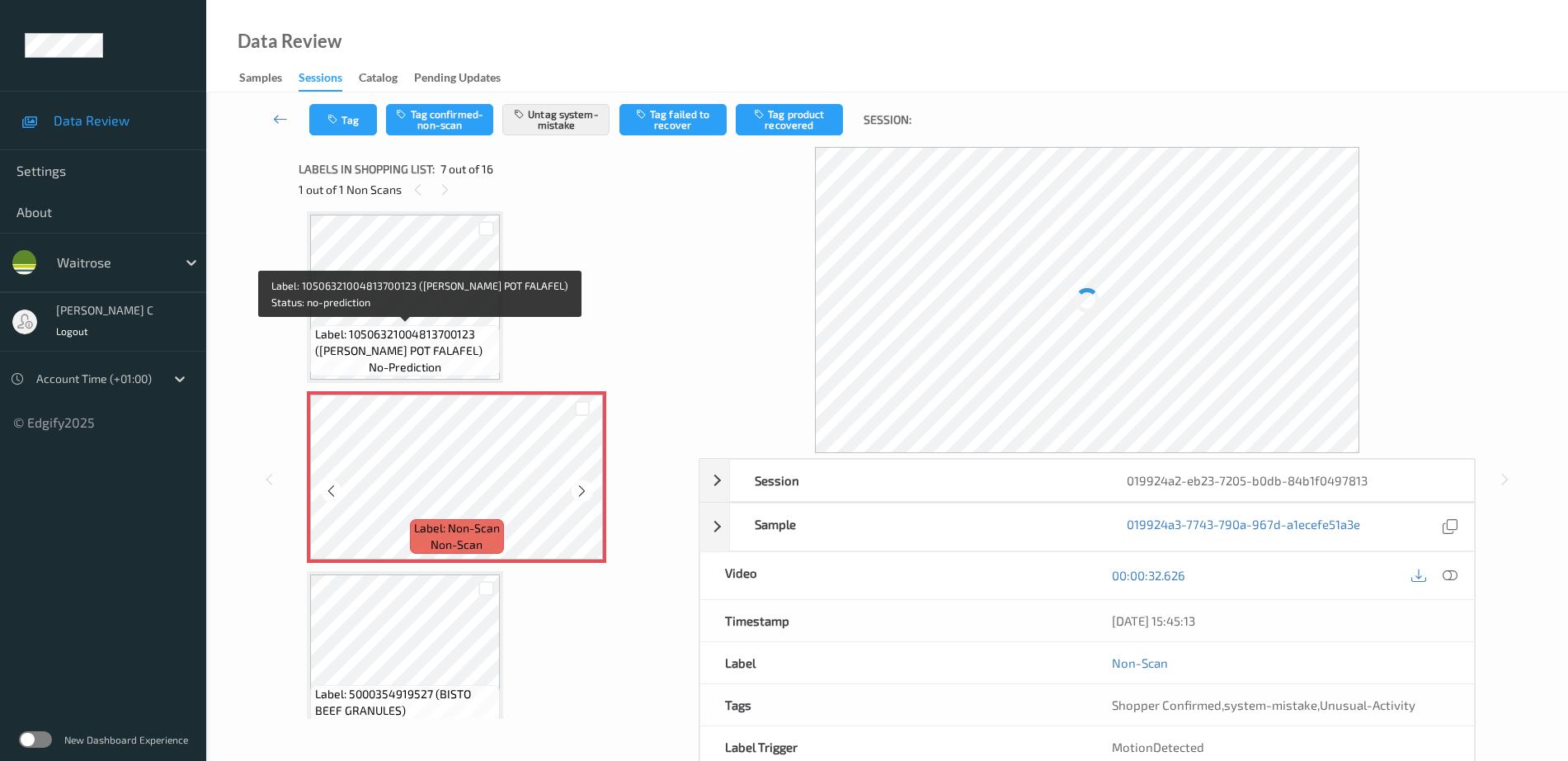
click at [457, 520] on span "Label: Non-Scan" at bounding box center [457, 528] width 86 height 16
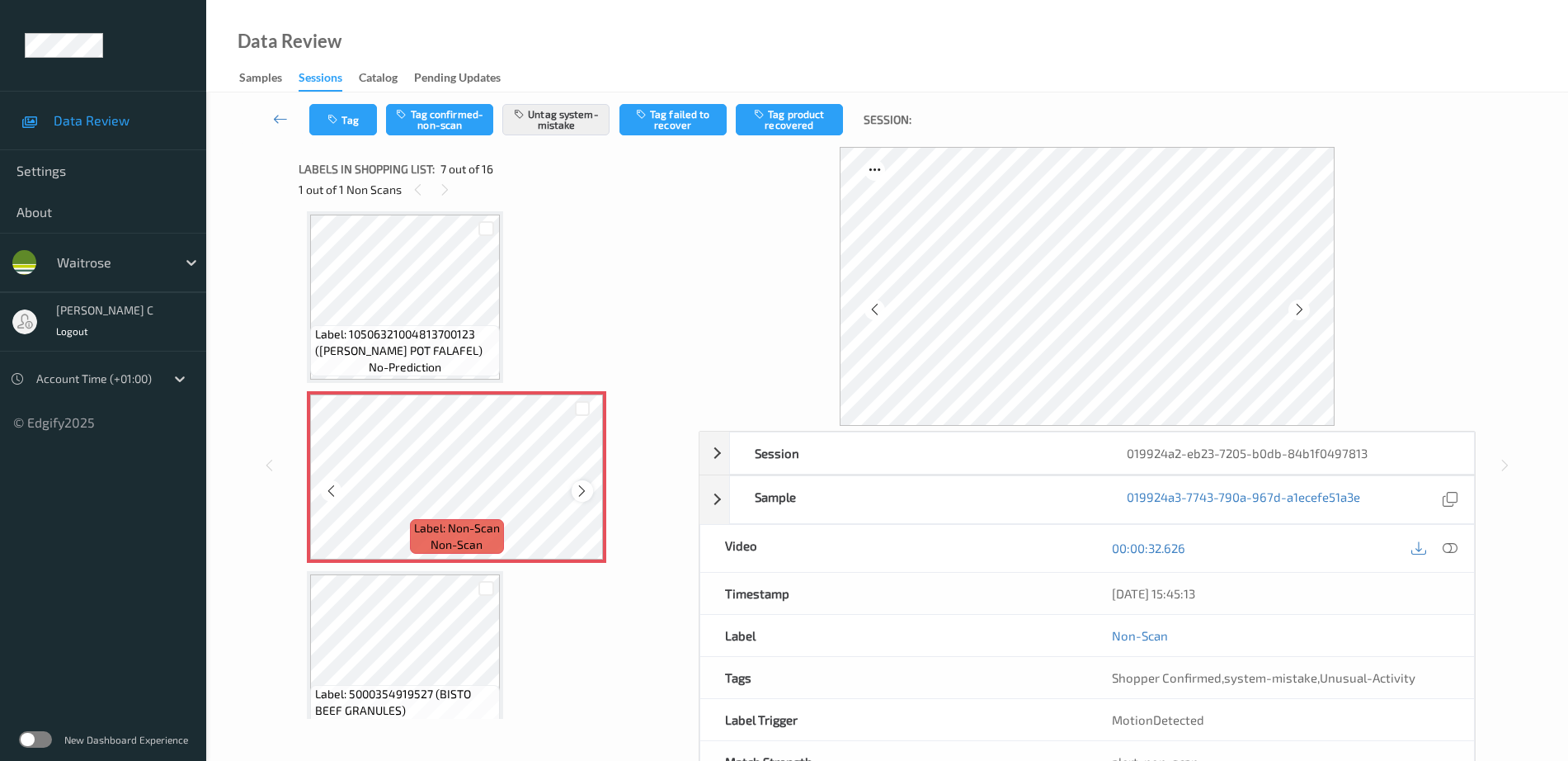
click at [585, 495] on icon at bounding box center [581, 491] width 14 height 15
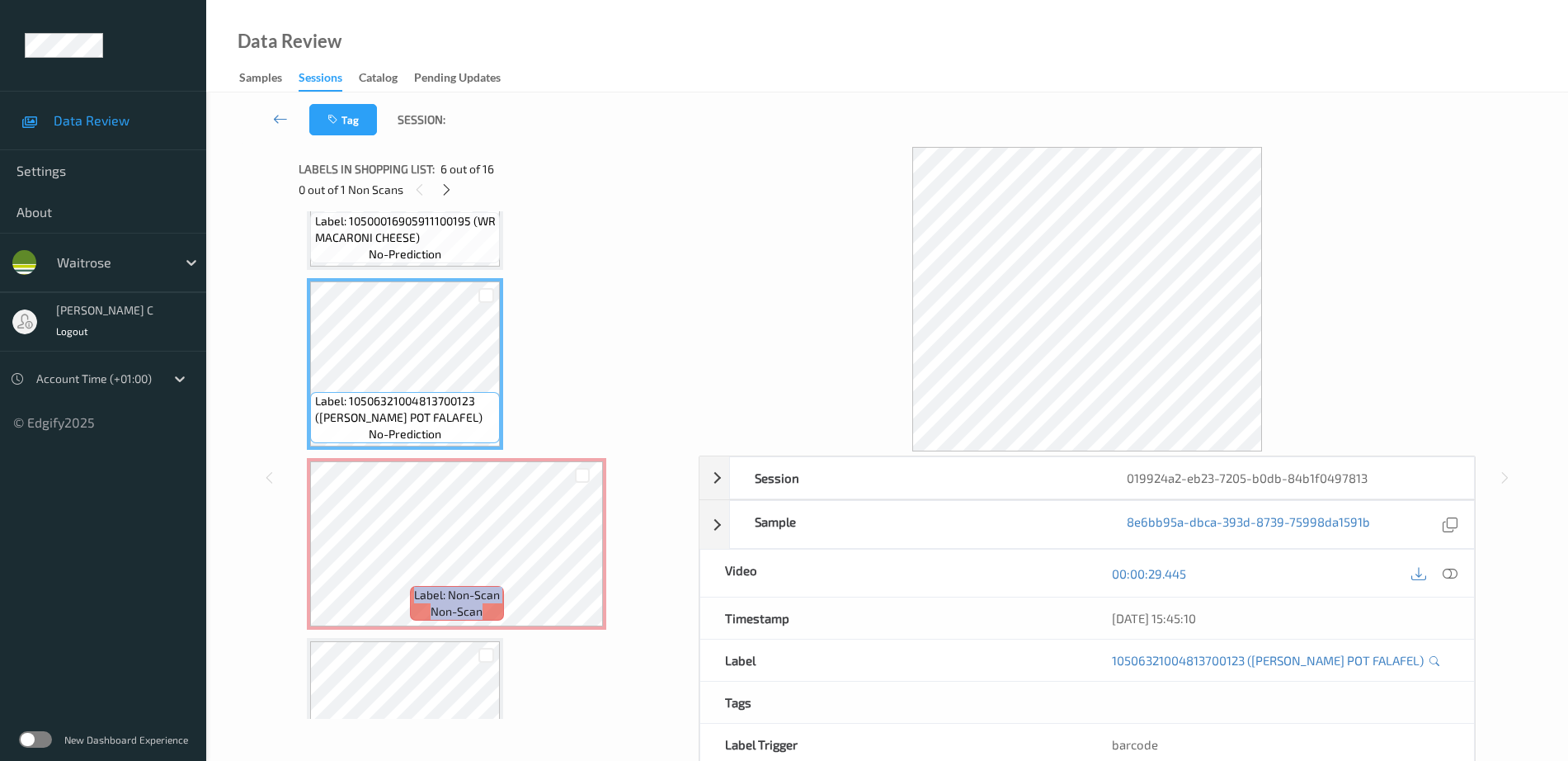
scroll to position [804, 0]
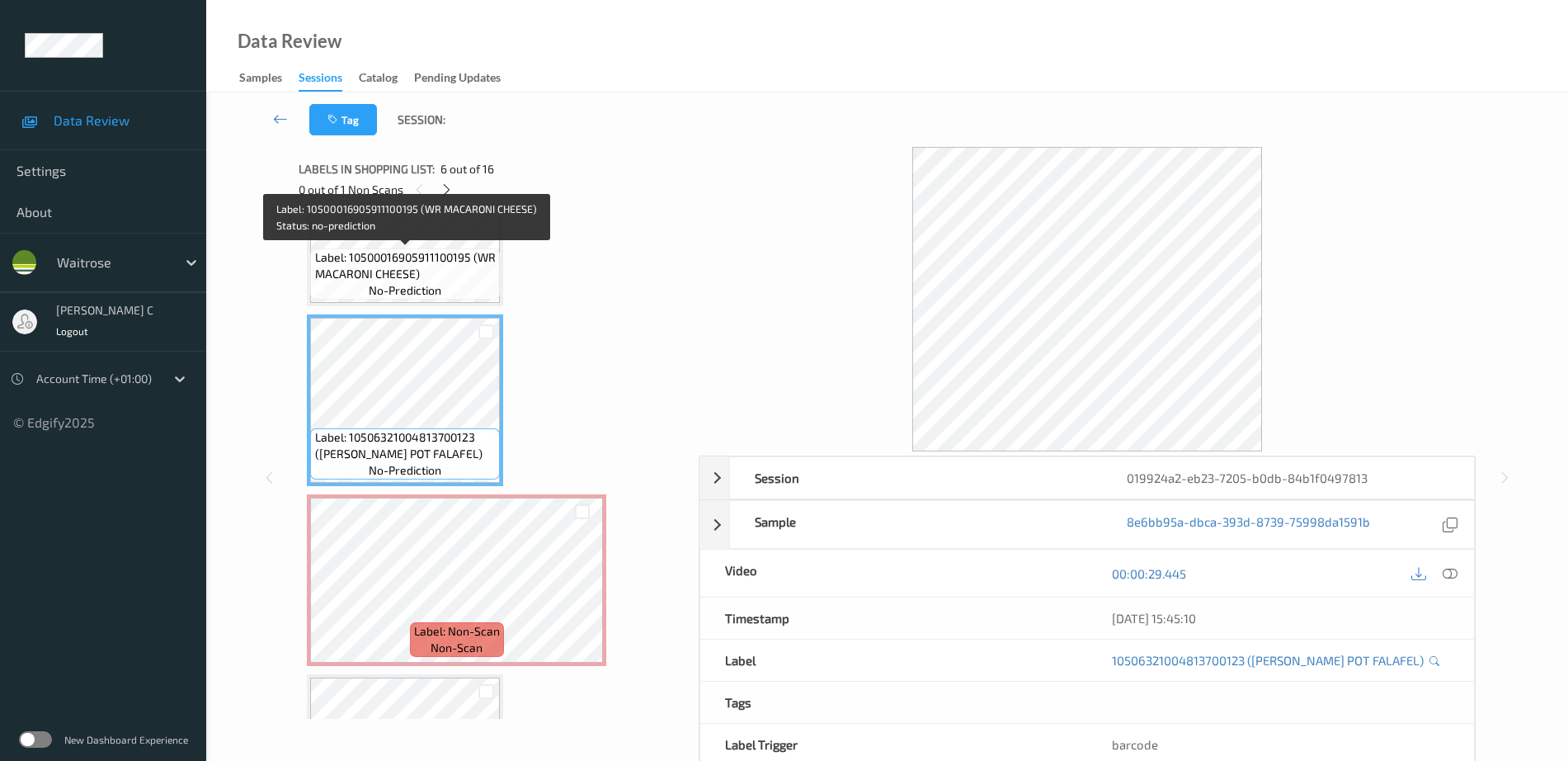
click at [432, 279] on span "Label: 10500016905911100195 (WR MACARONI CHEESE)" at bounding box center [406, 265] width 181 height 33
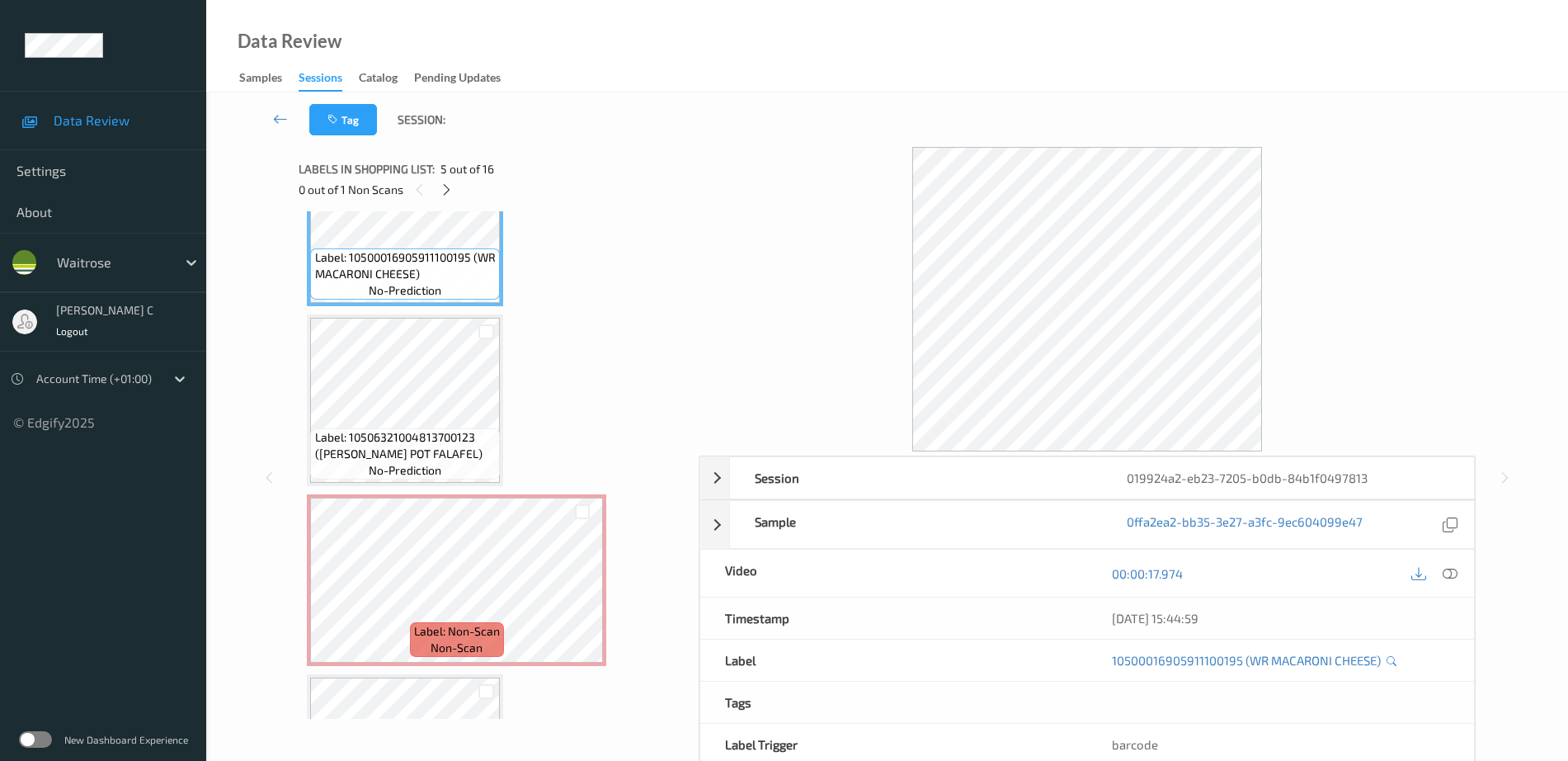
click at [1456, 576] on icon at bounding box center [1450, 573] width 15 height 15
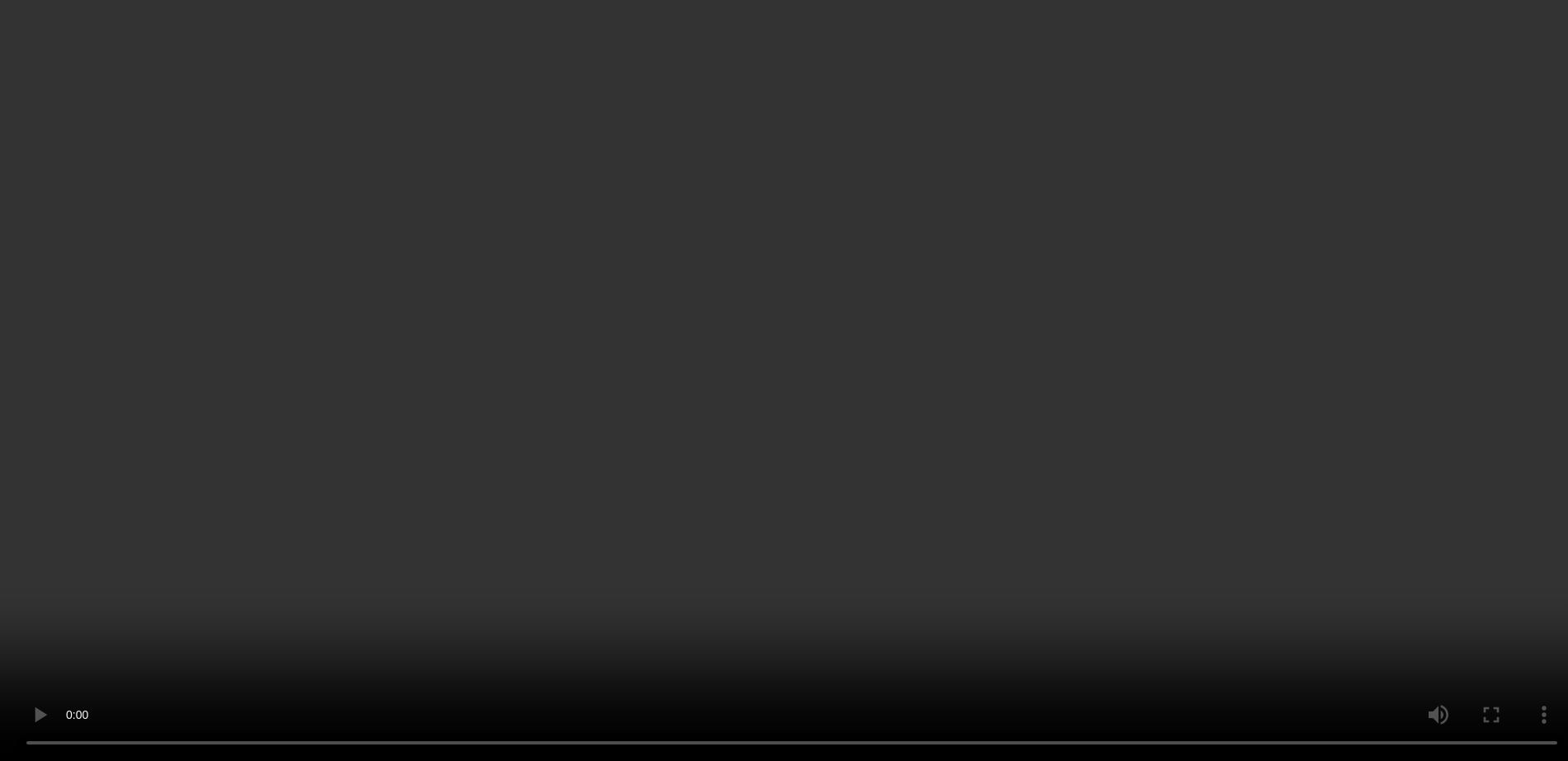
scroll to position [1011, 0]
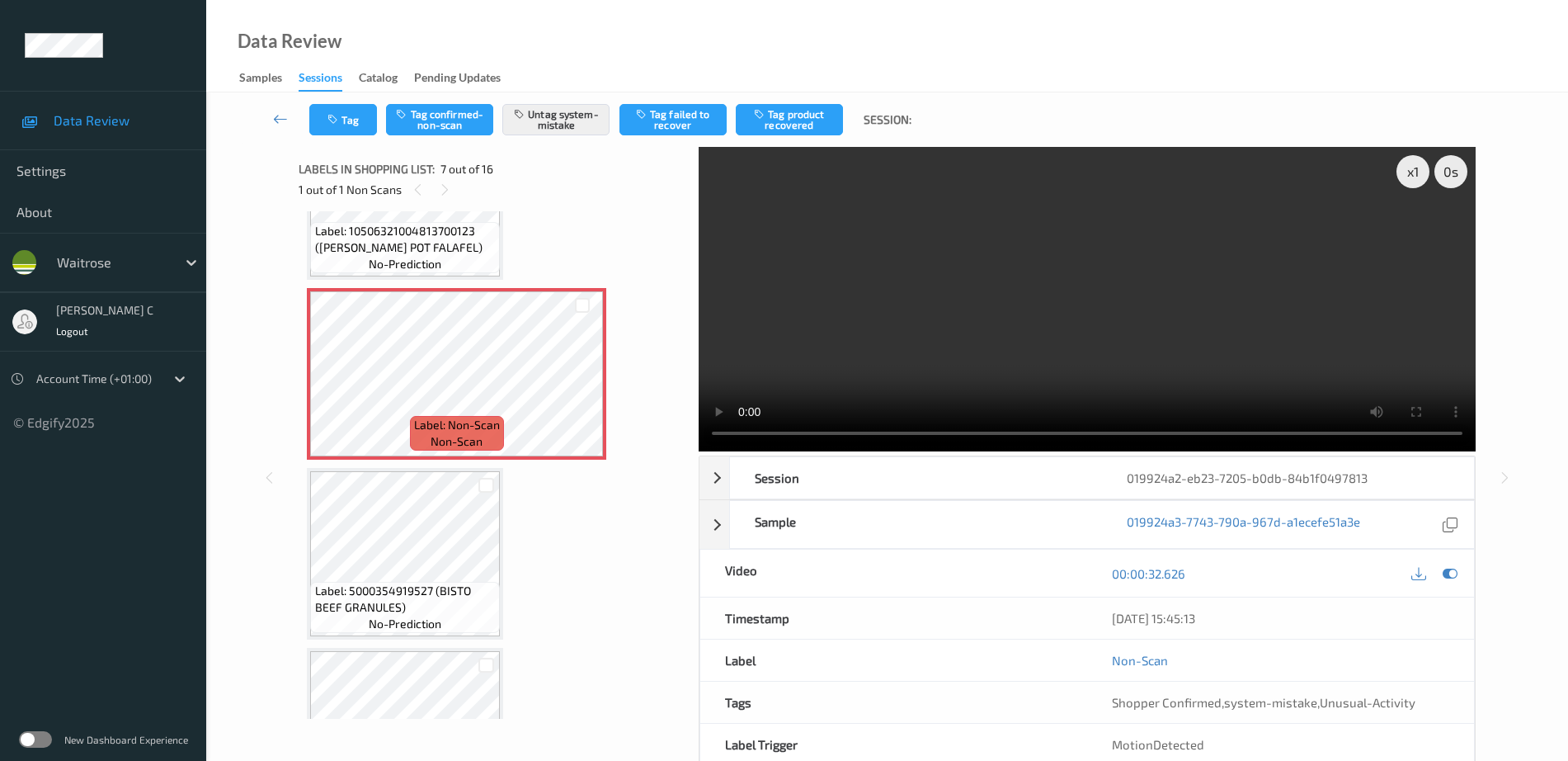
click at [400, 585] on span "Label: 5000354919527 (BISTO BEEF GRANULES)" at bounding box center [406, 599] width 181 height 33
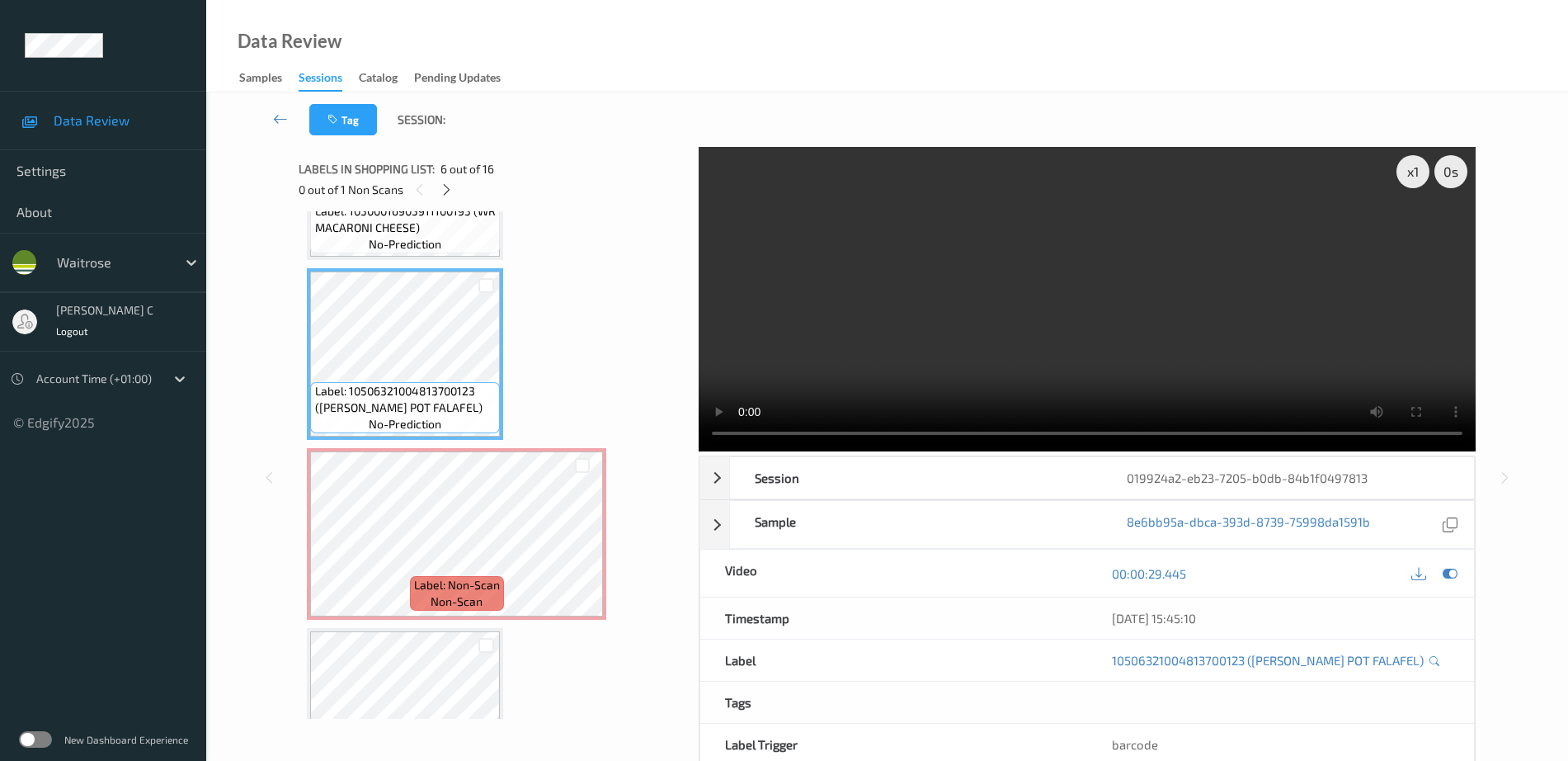
scroll to position [804, 0]
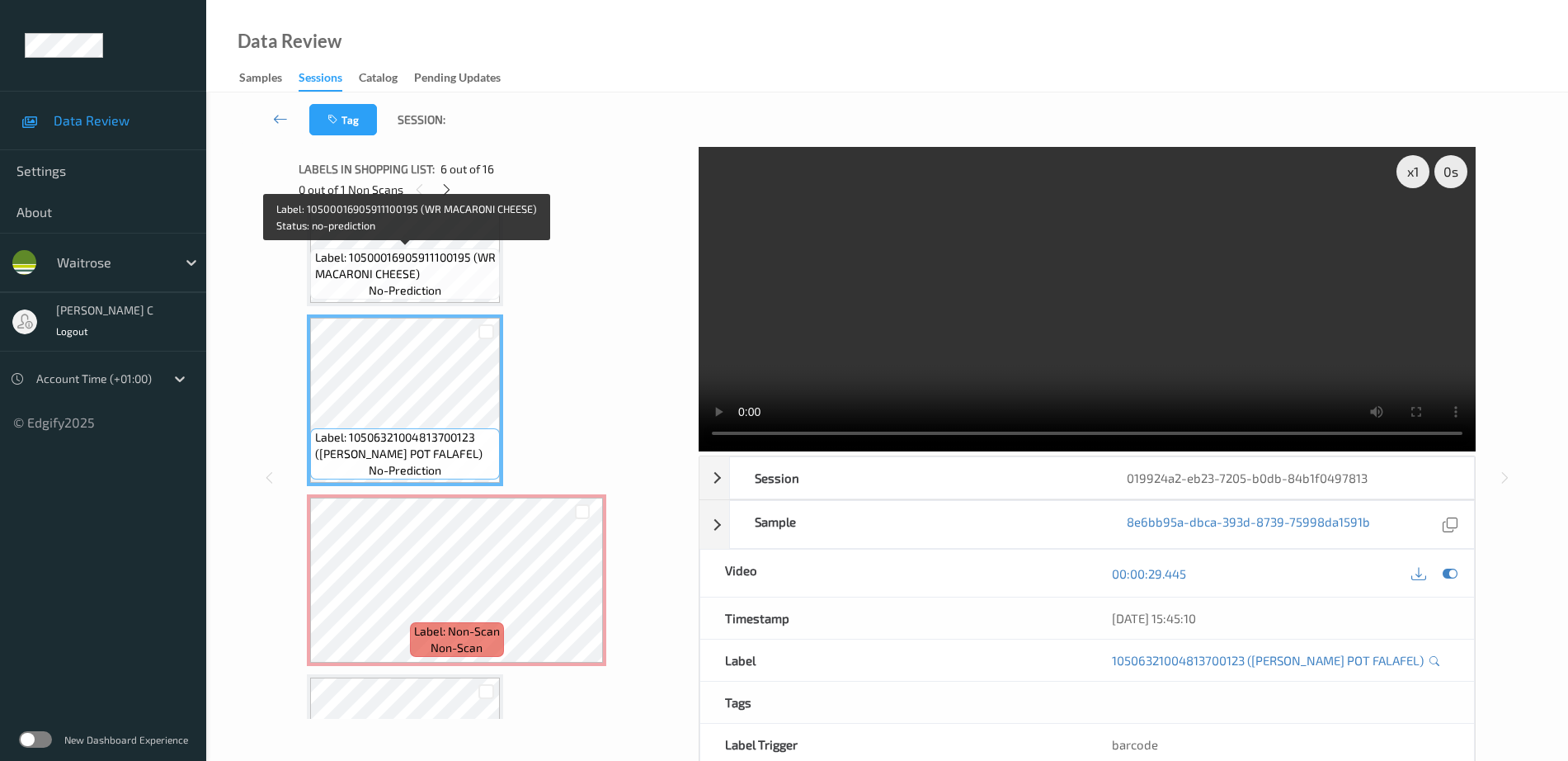
click at [406, 263] on span "Label: 10500016905911100195 (WR MACARONI CHEESE)" at bounding box center [406, 265] width 181 height 33
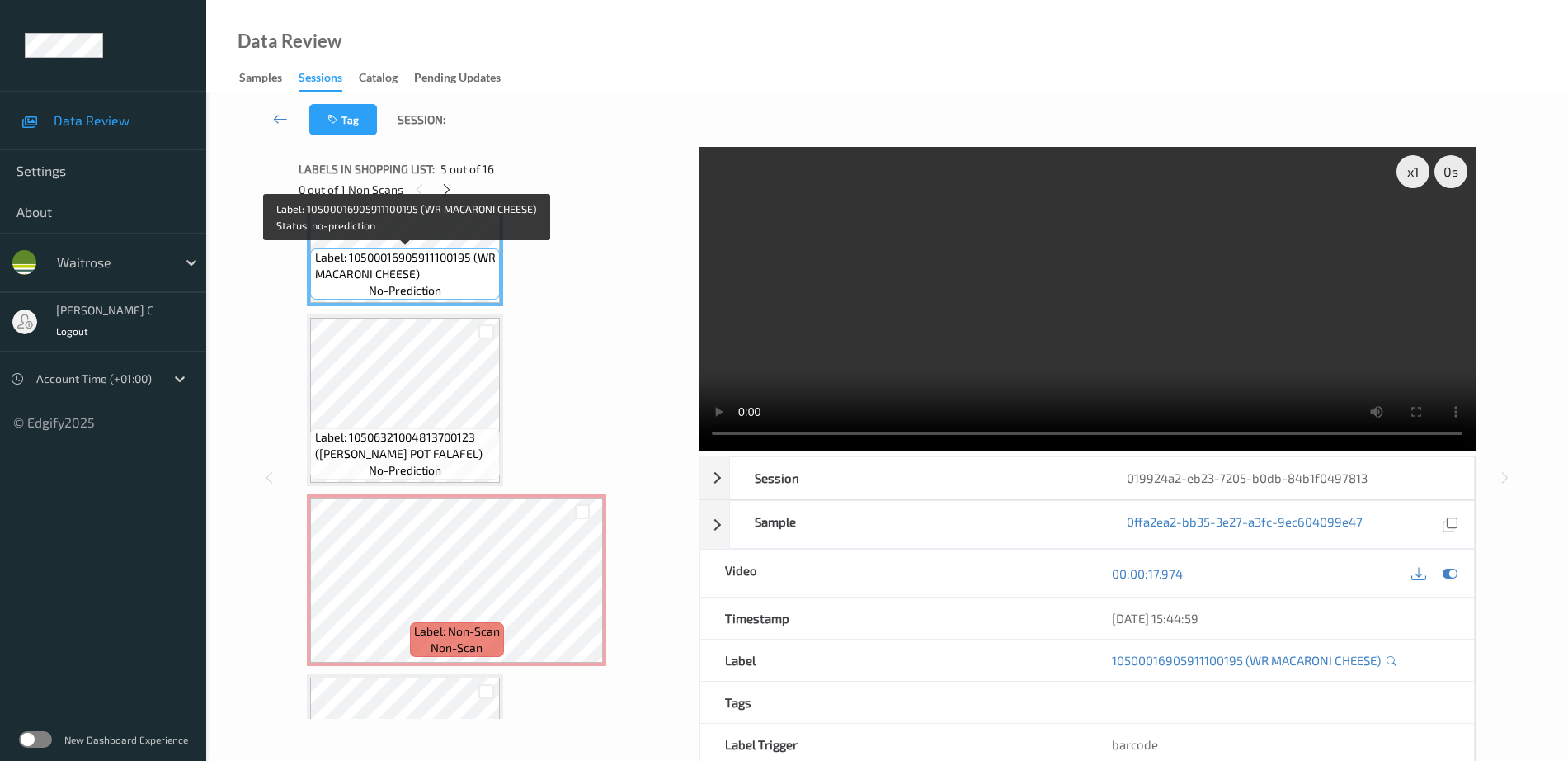
click at [406, 263] on span "Label: 10500016905911100195 (WR MACARONI CHEESE)" at bounding box center [406, 265] width 181 height 33
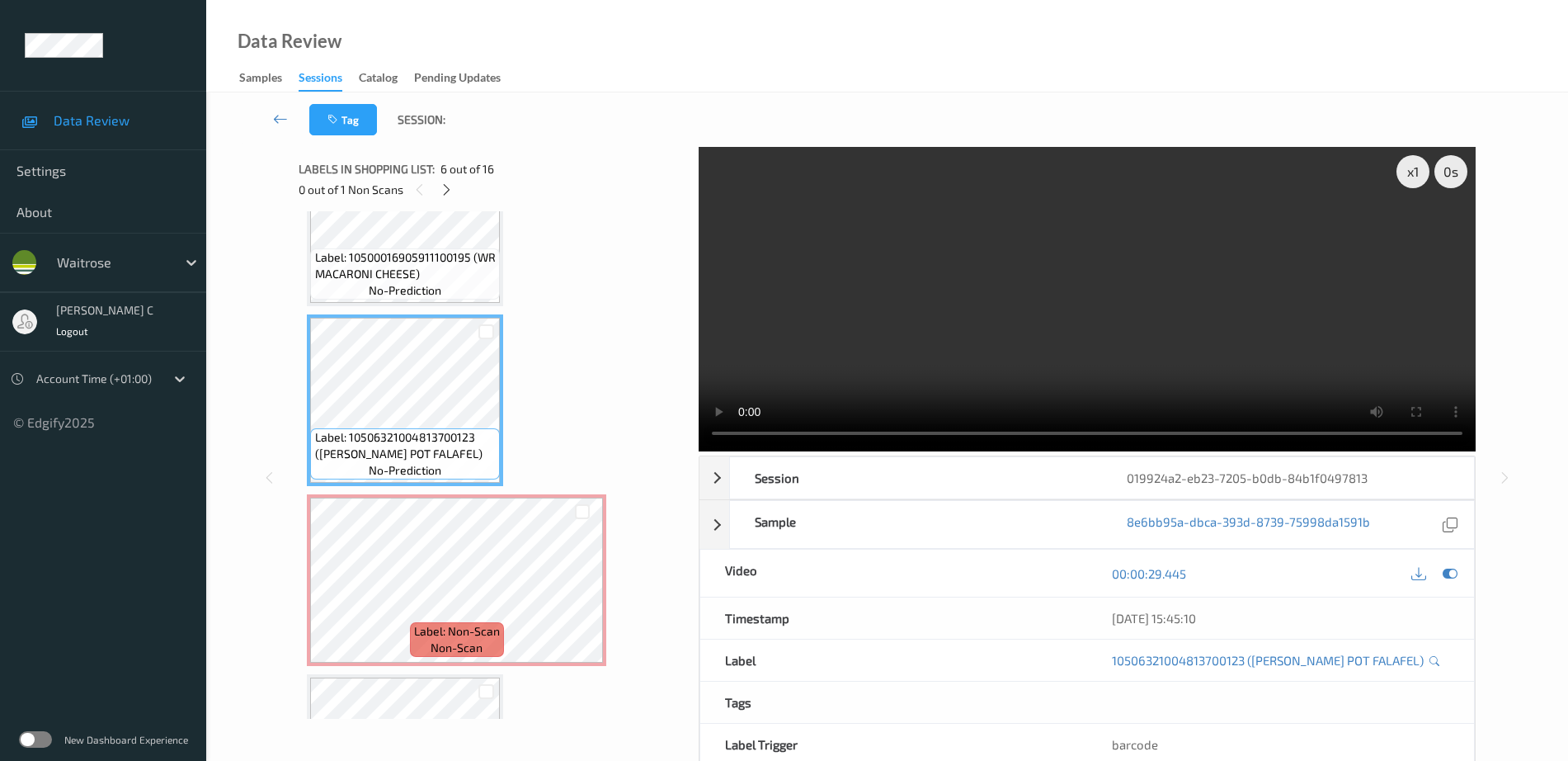
click at [414, 265] on span "Label: 10500016905911100195 (WR MACARONI CHEESE)" at bounding box center [406, 265] width 181 height 33
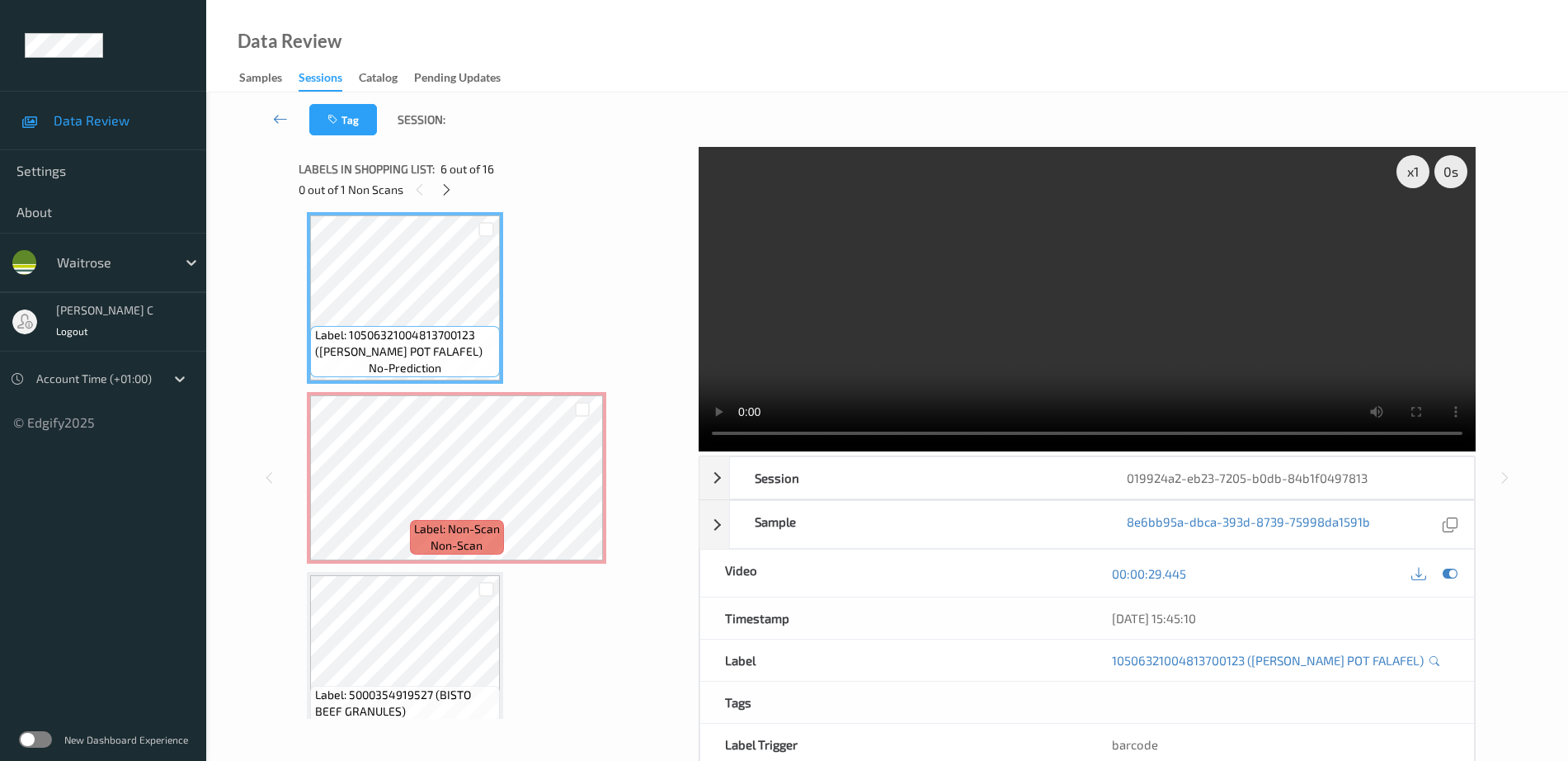
scroll to position [907, 0]
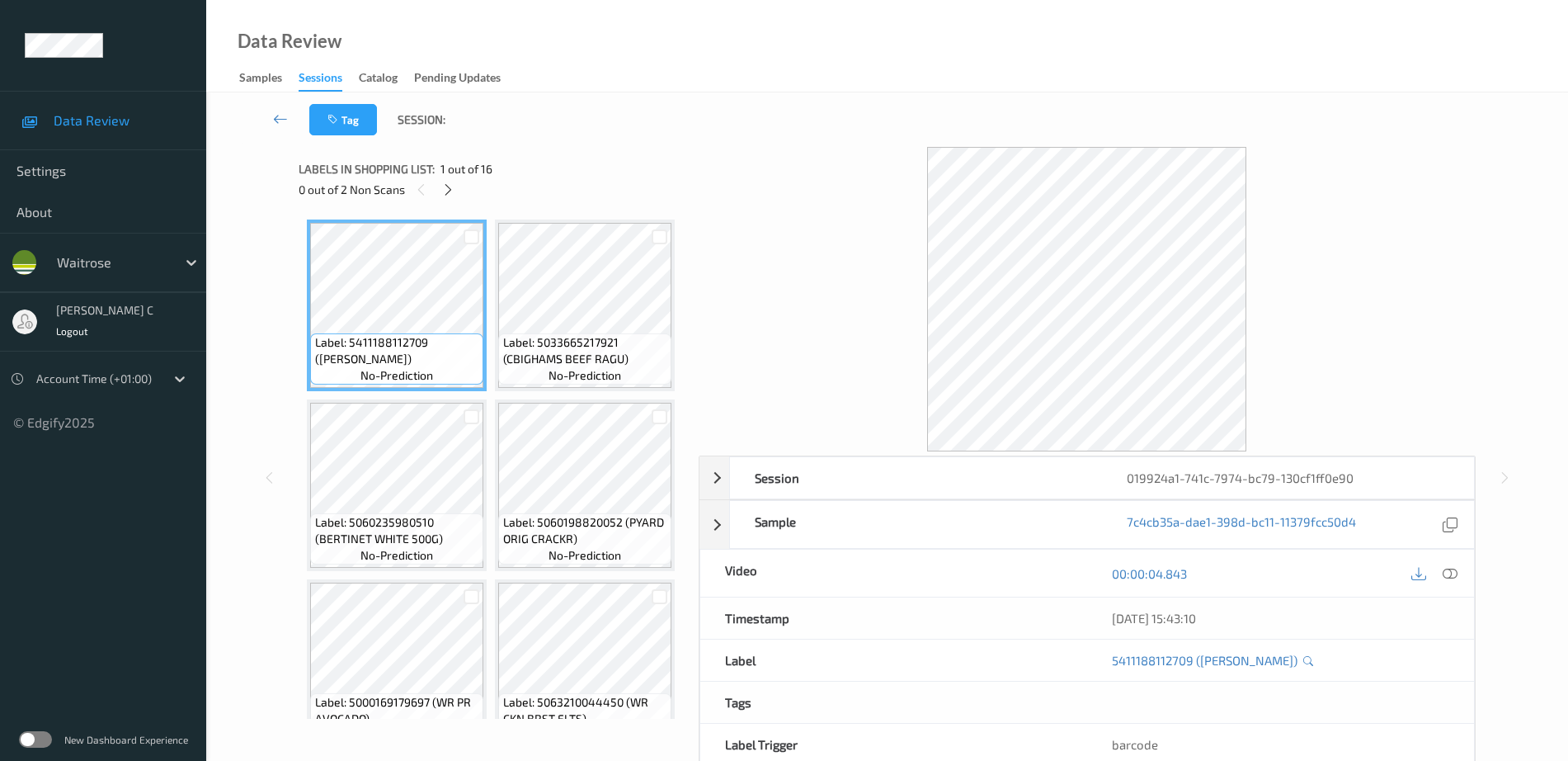
click at [450, 198] on div at bounding box center [448, 189] width 21 height 21
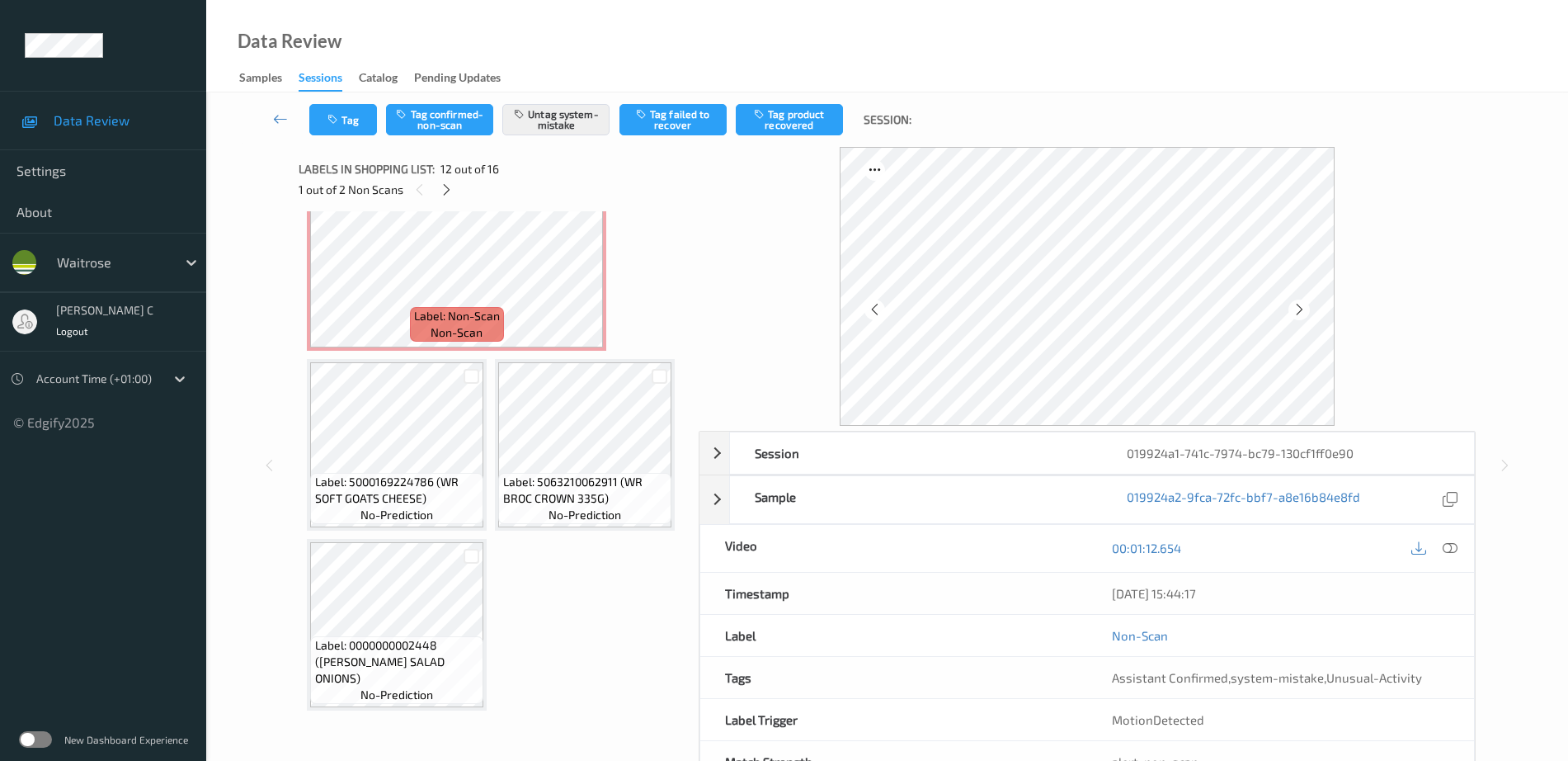
click at [581, 106] on icon at bounding box center [581, 99] width 14 height 15
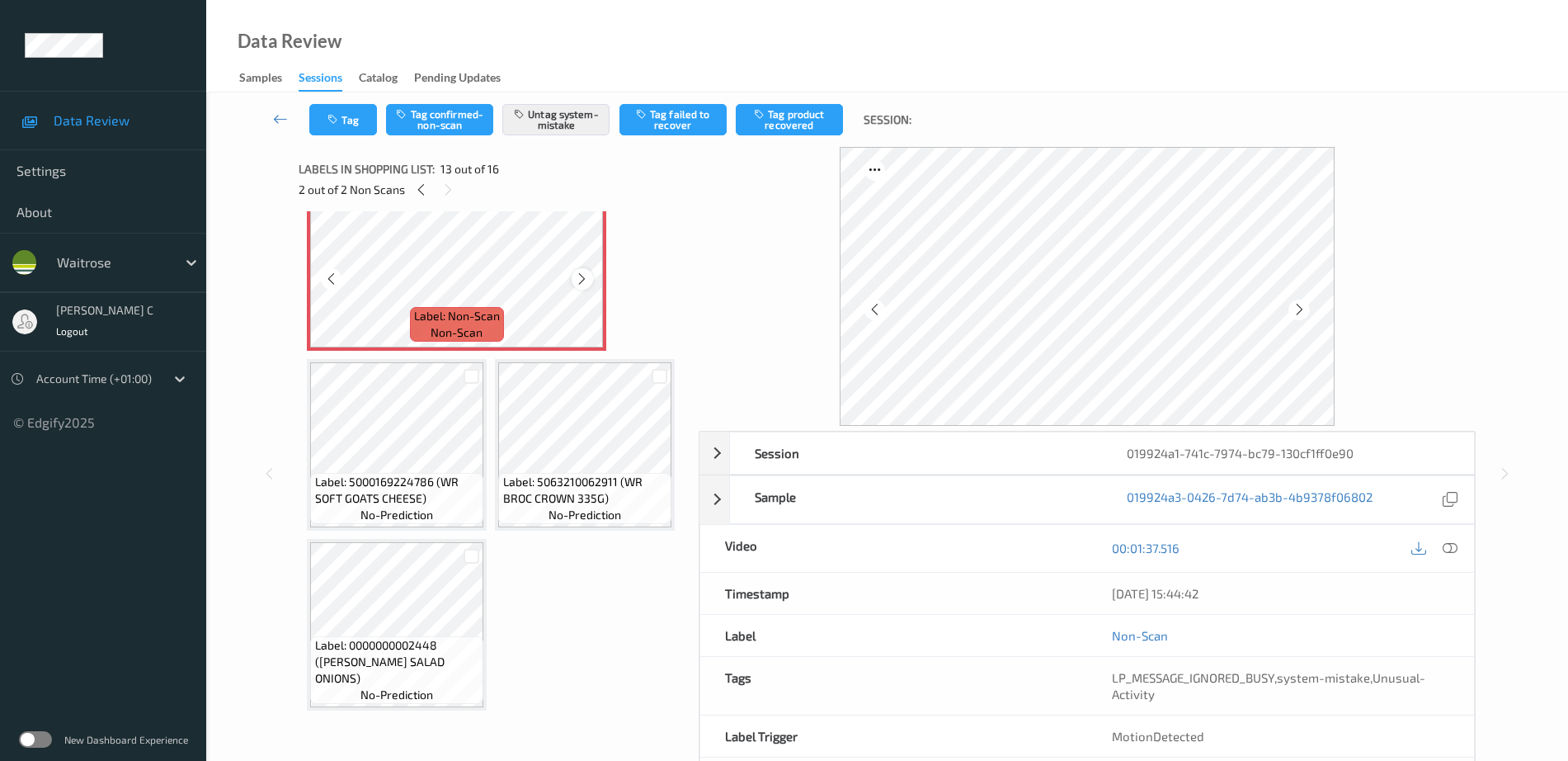
click at [572, 289] on div at bounding box center [581, 278] width 21 height 21
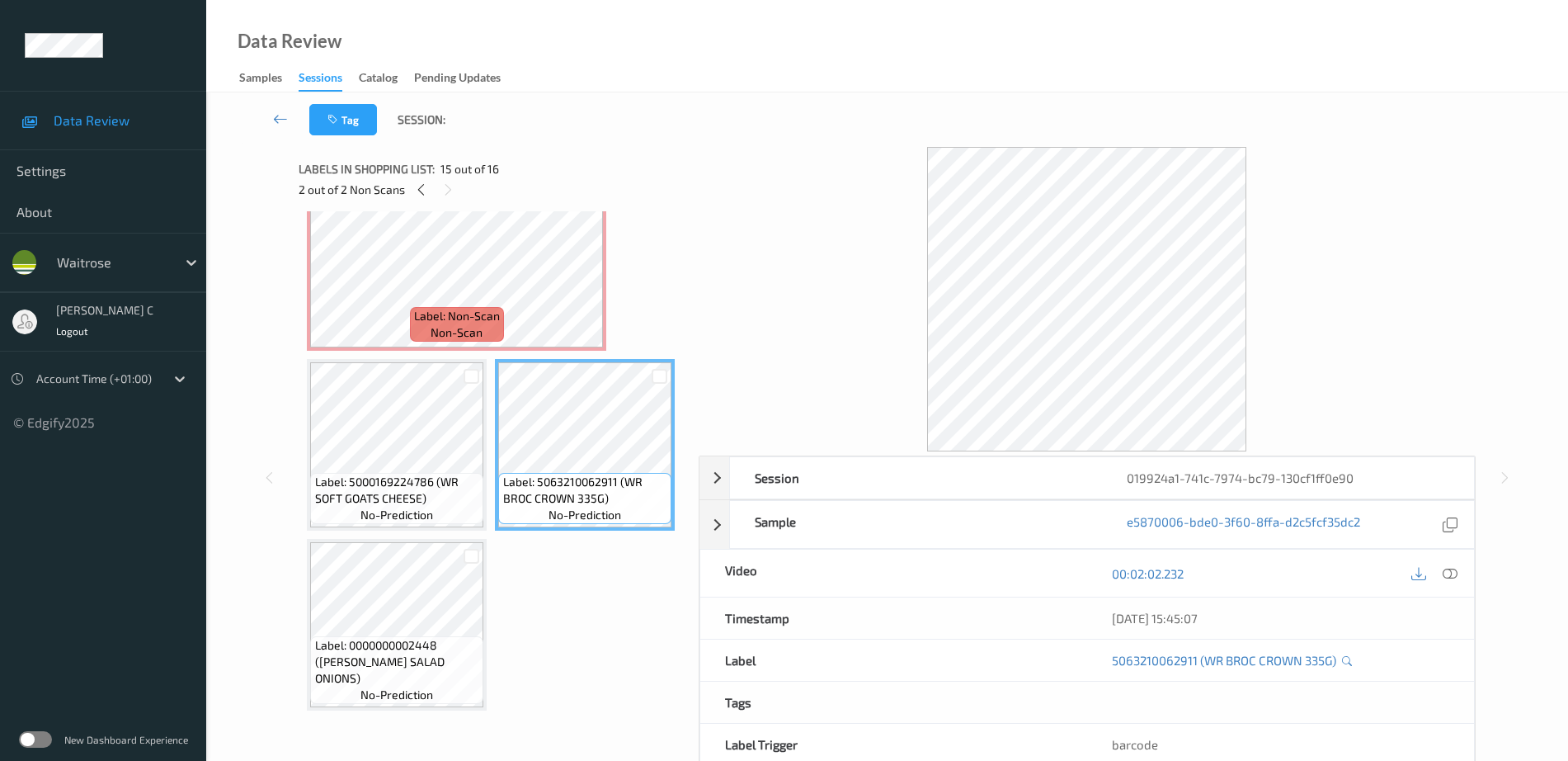
scroll to position [2013, 0]
